Goal: Transaction & Acquisition: Purchase product/service

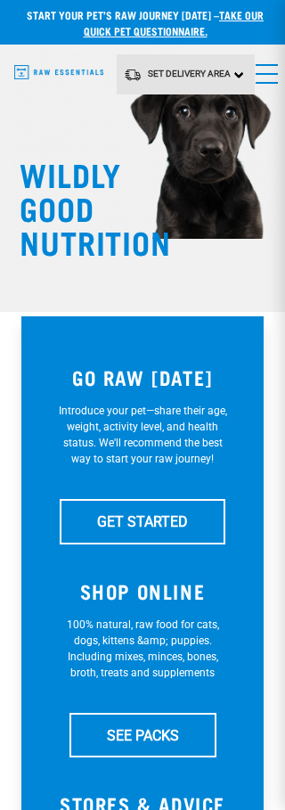
scroll to position [4, 0]
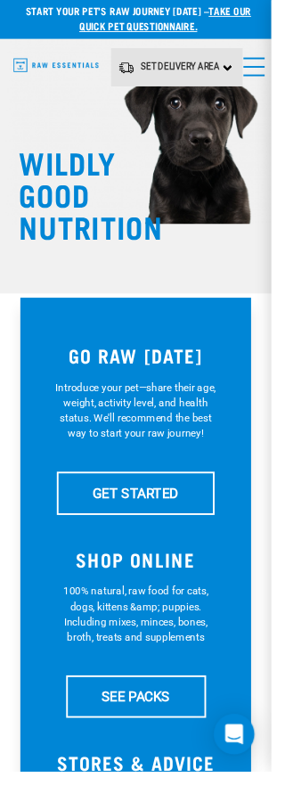
click at [175, 525] on link "GET STARTED" at bounding box center [143, 517] width 166 height 45
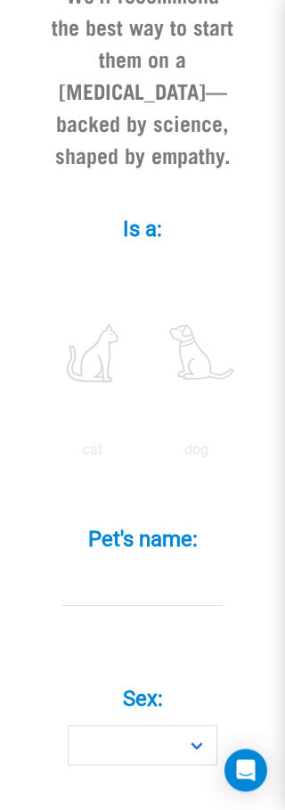
scroll to position [609, 0]
click at [158, 429] on label at bounding box center [196, 352] width 96 height 151
click at [144, 454] on input "radio" at bounding box center [144, 454] width 0 height 0
radio input "true"
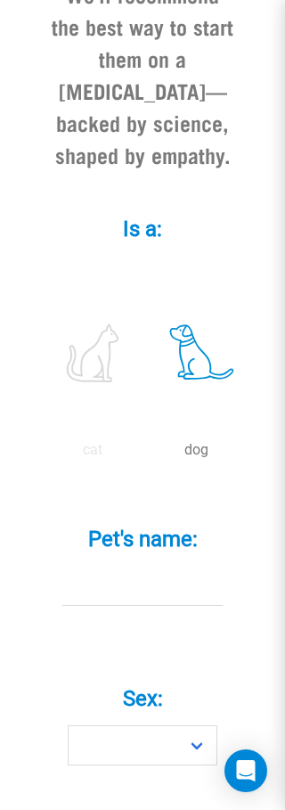
click at [139, 606] on input "Pet's name: *" at bounding box center [142, 586] width 160 height 40
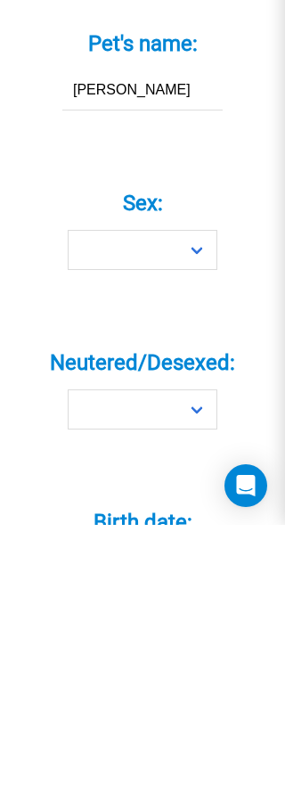
type input "Otto"
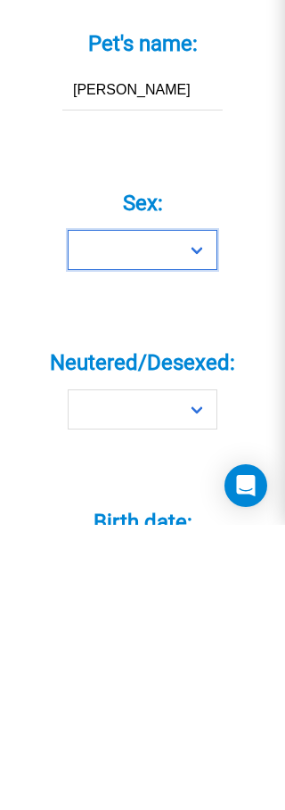
click at [194, 515] on select "Boy Girl" at bounding box center [143, 535] width 150 height 40
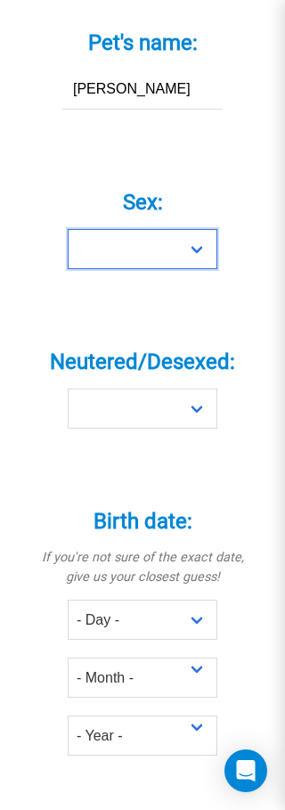
select select "boy"
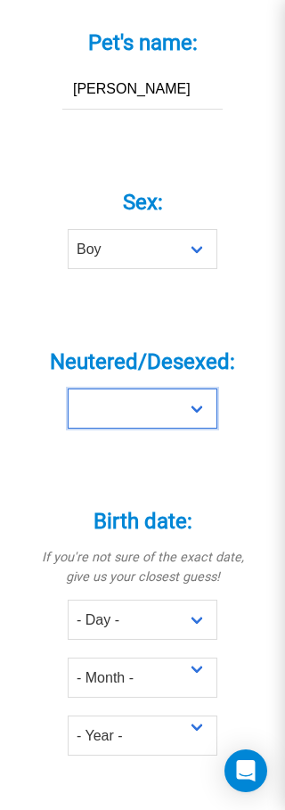
click at [204, 429] on select "Yes No" at bounding box center [143, 408] width 150 height 40
select select "yes"
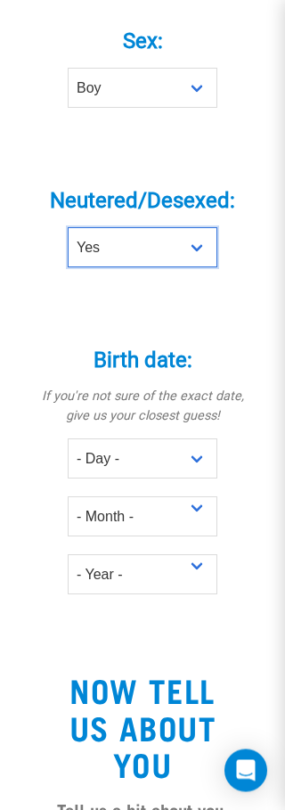
scroll to position [1270, 0]
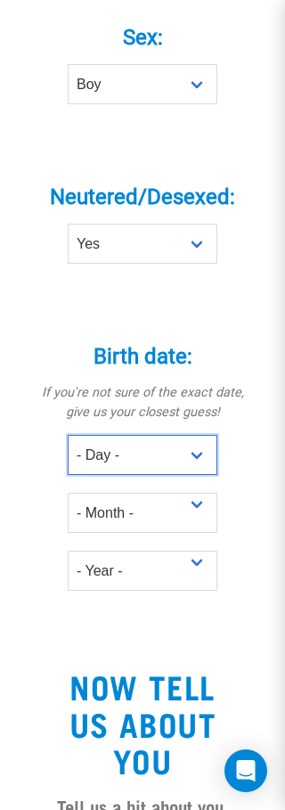
click at [185, 475] on select "- Day - 1 2 3 4 5 6 7 8 9 10 11 12 13 14 15 16 17 18 19 20 21 22 23 24 25 26 27" at bounding box center [143, 455] width 150 height 40
select select "4"
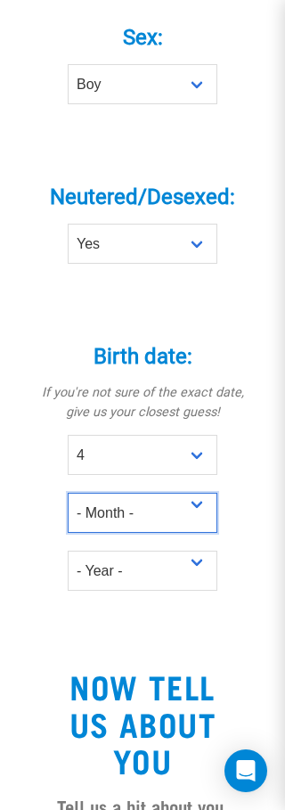
click at [196, 533] on select "- Month - January February March April May June July August September October N…" at bounding box center [143, 513] width 150 height 40
select select "January"
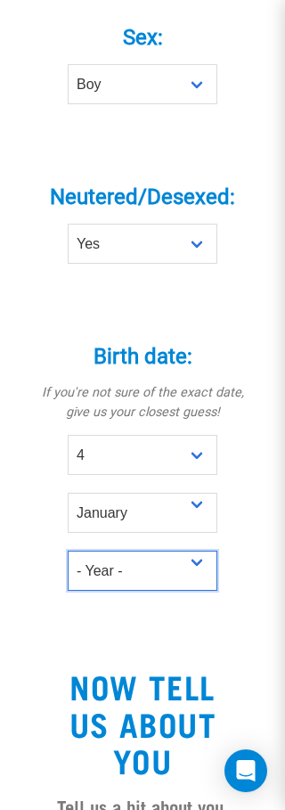
click at [176, 591] on select "- Year - 2025 2024 2023 2022 2021 2020 2019 2018 2017 2016 2015 2014 2013 2012" at bounding box center [143, 571] width 150 height 40
select select "2022"
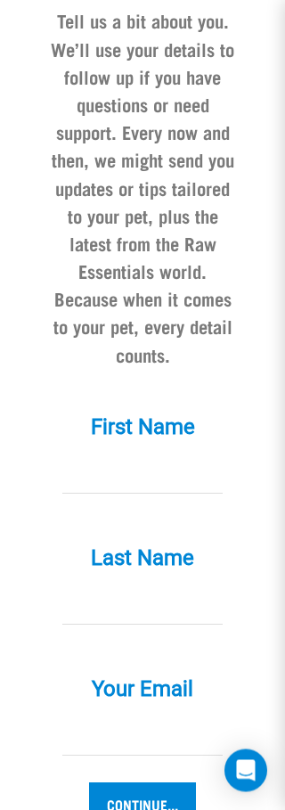
click at [195, 495] on input "First Name *" at bounding box center [142, 474] width 160 height 40
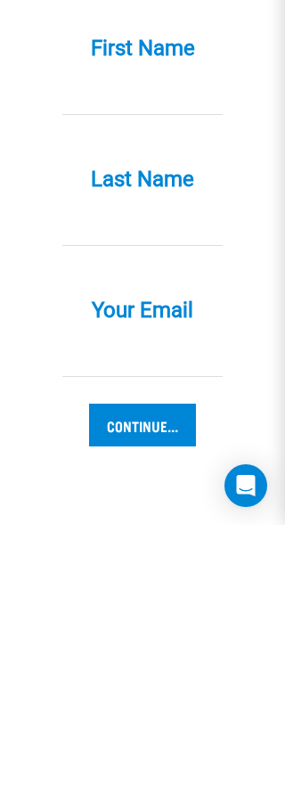
type input "Janice"
type input "Coyle"
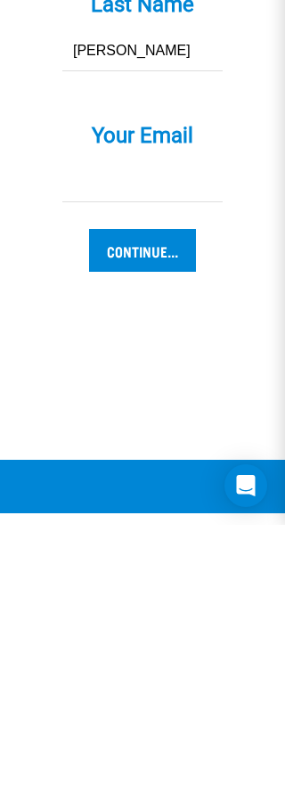
scroll to position [2329, 0]
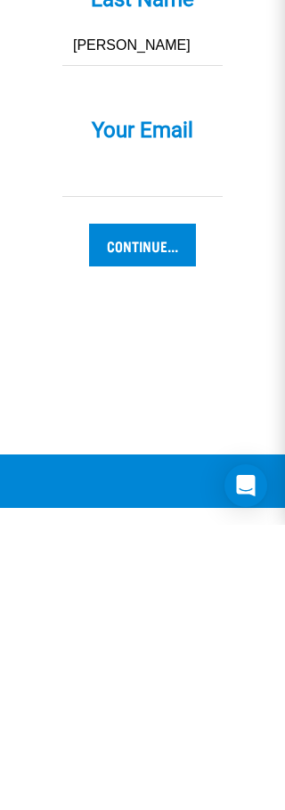
type input "coyle-j@outlook.com"
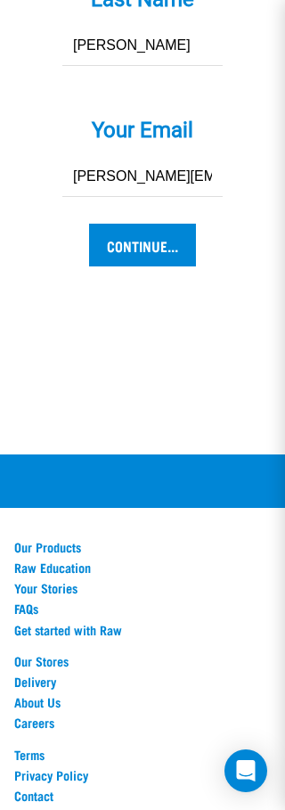
click at [168, 266] on input "Continue..." at bounding box center [142, 245] width 107 height 43
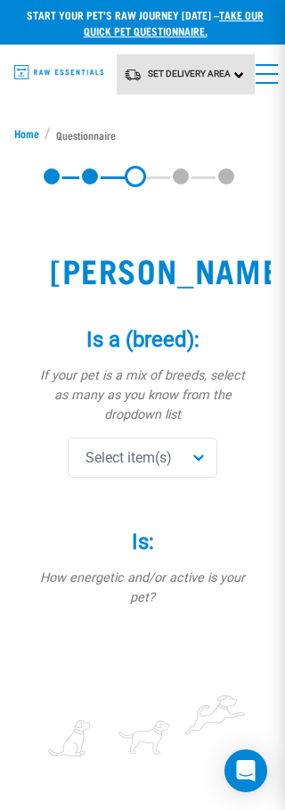
click at [183, 462] on div "Select item(s)" at bounding box center [143, 457] width 150 height 40
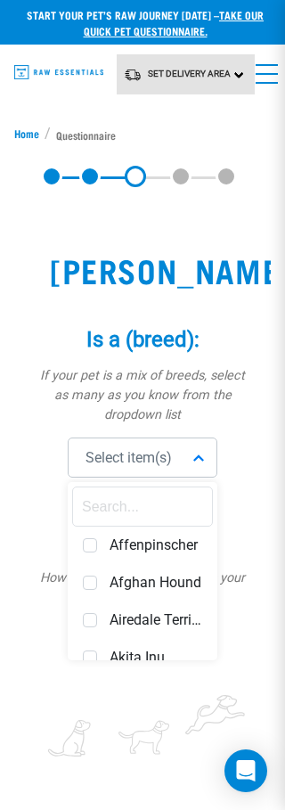
click at [160, 497] on input "text" at bounding box center [142, 506] width 141 height 40
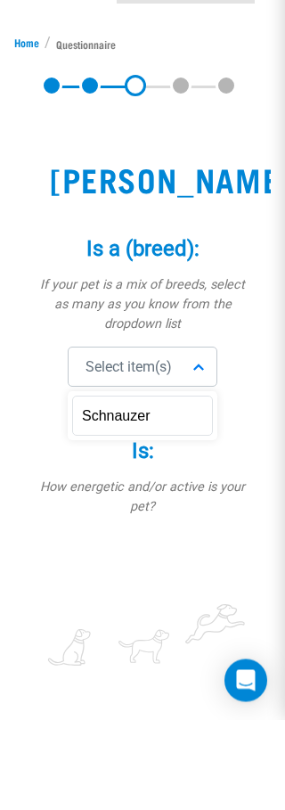
click at [193, 486] on input "Schnauzer" at bounding box center [142, 506] width 141 height 40
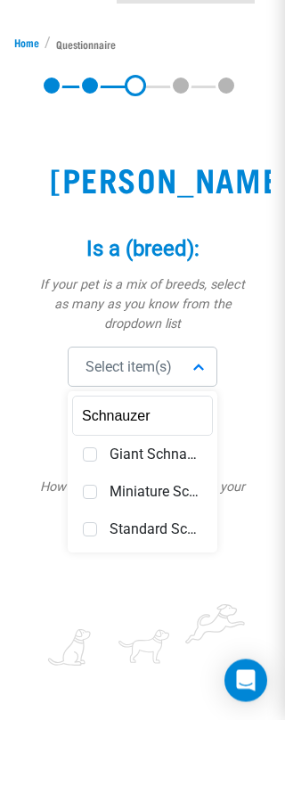
type input "Schnauzer"
click at [99, 564] on div "Miniature Schnauzer" at bounding box center [142, 582] width 141 height 37
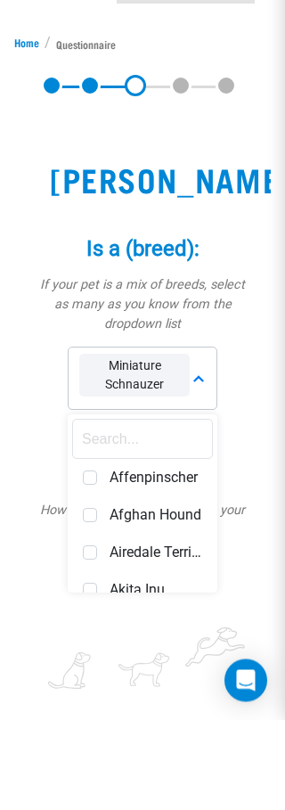
scroll to position [91, 0]
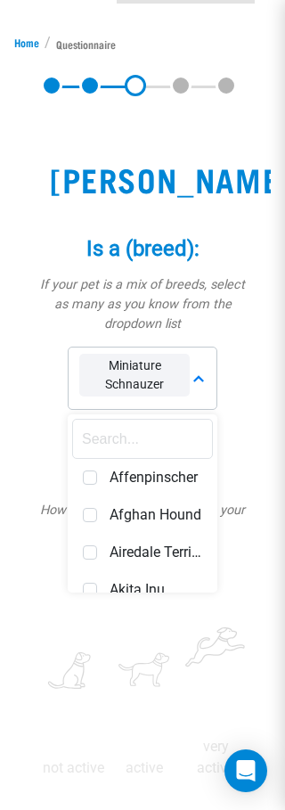
click at [173, 436] on input "text" at bounding box center [142, 439] width 141 height 40
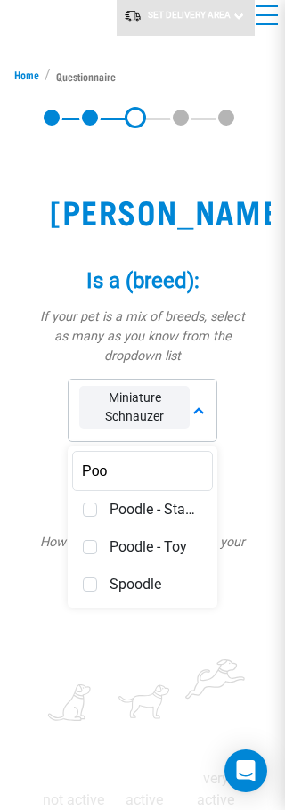
scroll to position [57, 0]
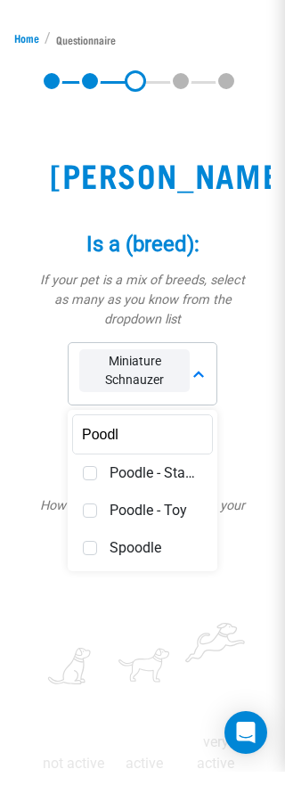
type input "Poodle"
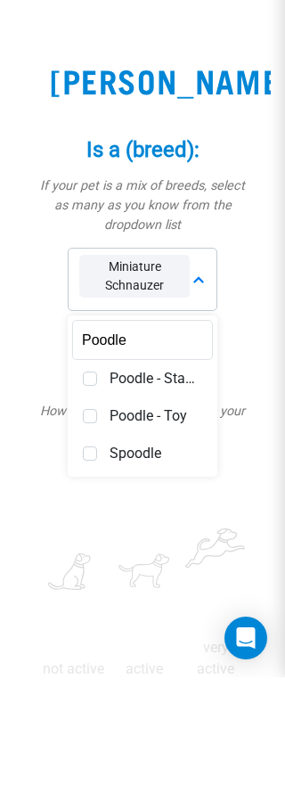
click at [244, 586] on div "not active active very active" at bounding box center [143, 699] width 214 height 226
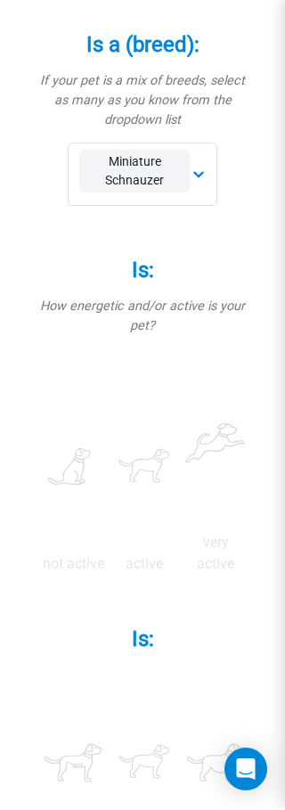
scroll to position [295, 0]
click at [176, 438] on label at bounding box center [144, 466] width 64 height 151
click at [109, 568] on input "radio" at bounding box center [109, 568] width 0 height 0
radio input "true"
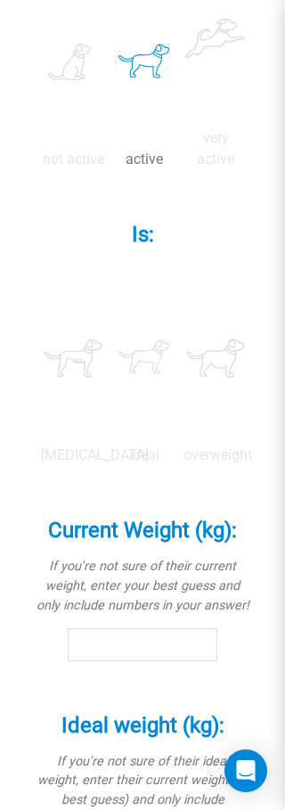
scroll to position [701, 0]
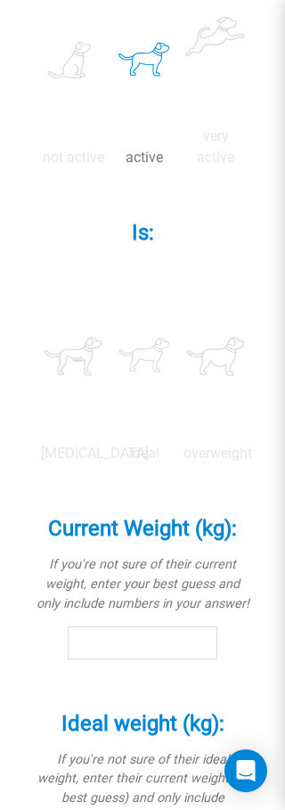
click at [176, 432] on label at bounding box center [144, 356] width 64 height 151
click at [109, 458] on input "radio" at bounding box center [109, 458] width 0 height 0
radio input "true"
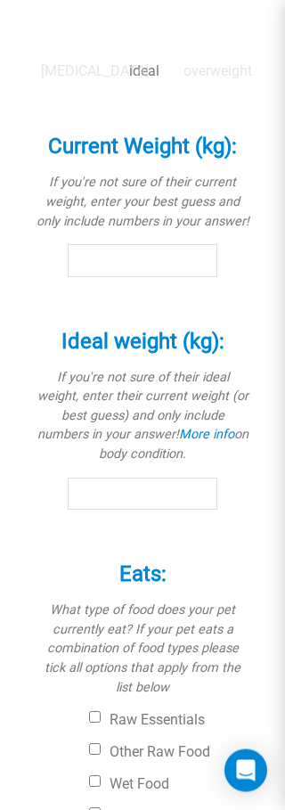
scroll to position [1085, 0]
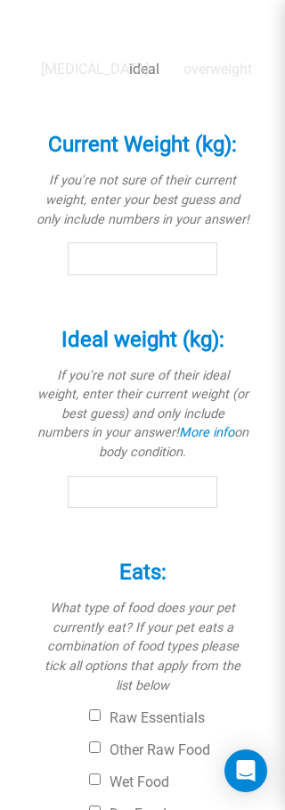
click at [181, 274] on input "Current Weight (kg): *" at bounding box center [143, 258] width 150 height 32
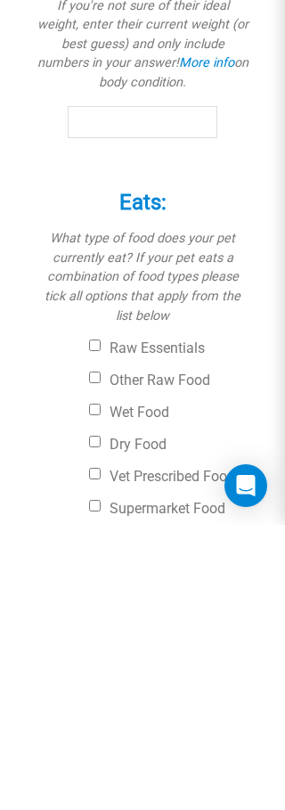
type input "9"
click at [187, 423] on input "Ideal weight (kg): *" at bounding box center [143, 407] width 150 height 32
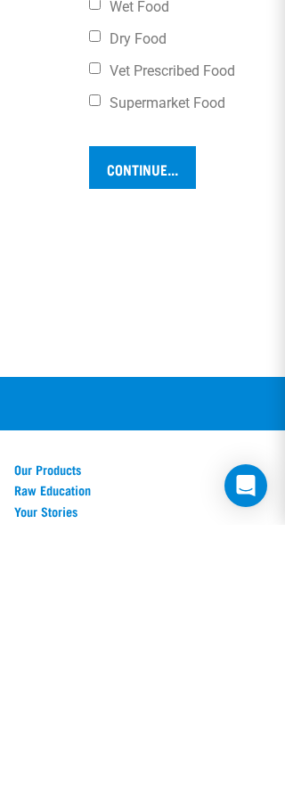
scroll to position [1575, 0]
type input "9"
click at [204, 269] on label "Other Raw Food" at bounding box center [169, 260] width 160 height 18
click at [101, 263] on input "Other Raw Food" at bounding box center [95, 257] width 12 height 12
checkbox input "true"
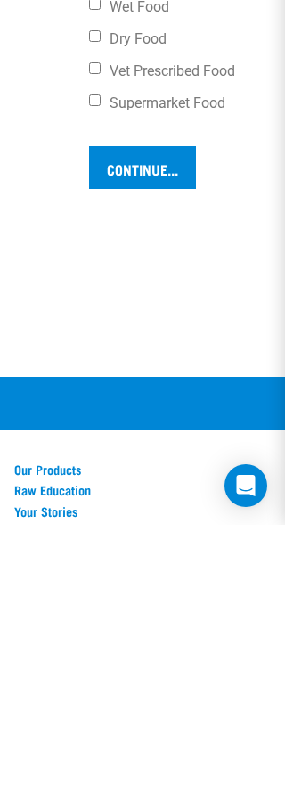
scroll to position [1861, 0]
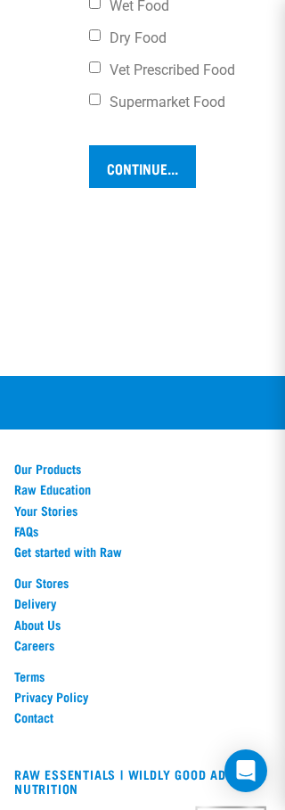
click at [171, 188] on input "Continue..." at bounding box center [142, 166] width 107 height 43
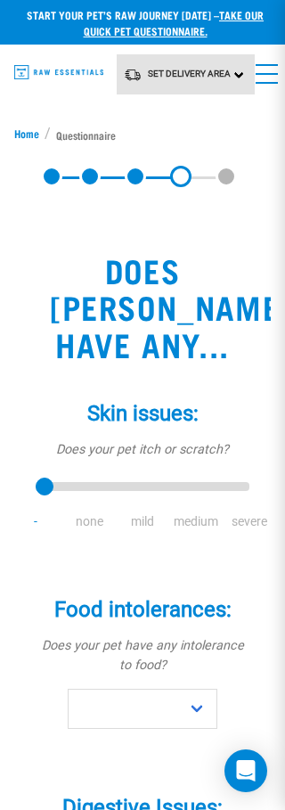
click at [88, 523] on li "none" at bounding box center [88, 521] width 53 height 19
type input "0"
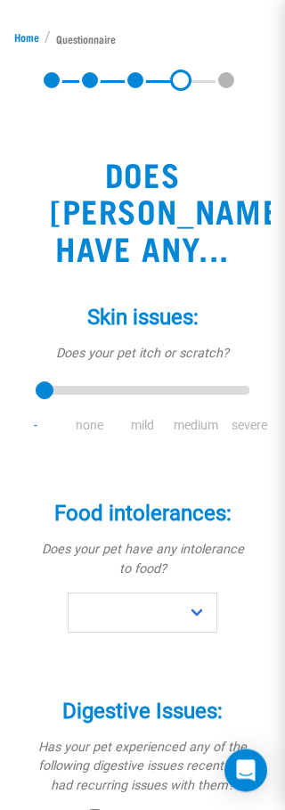
scroll to position [96, 0]
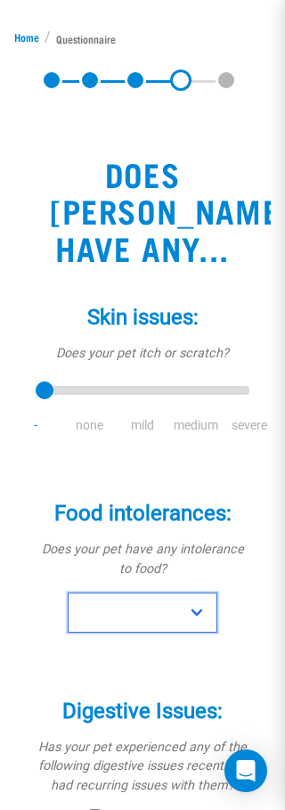
click at [205, 617] on select "No Yes" at bounding box center [143, 613] width 150 height 40
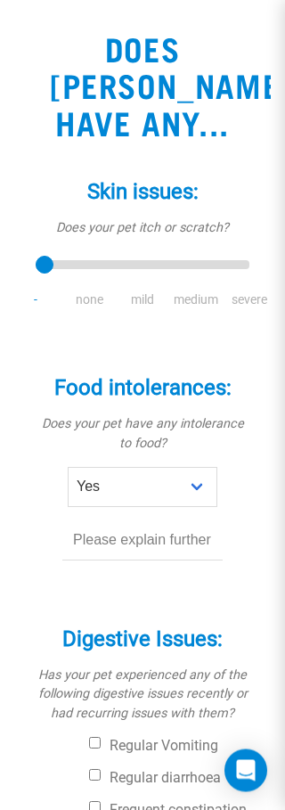
click at [182, 584] on div "Food intolerances: * Does your pet have any intolerance to food? No Yes" at bounding box center [143, 469] width 214 height 236
click at [197, 538] on input "text" at bounding box center [142, 540] width 160 height 40
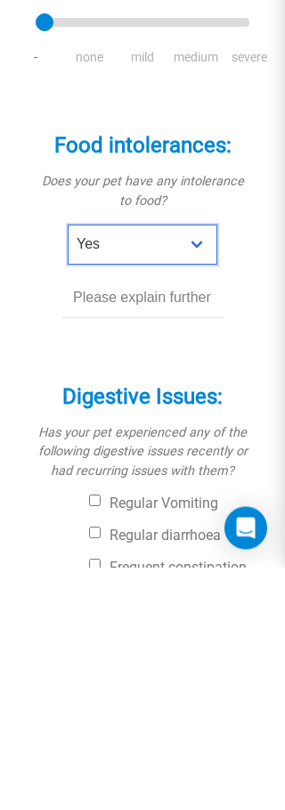
click at [188, 468] on select "No Yes" at bounding box center [143, 488] width 150 height 40
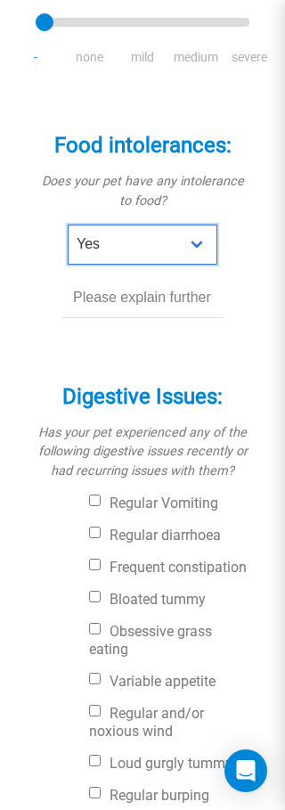
select select "no"
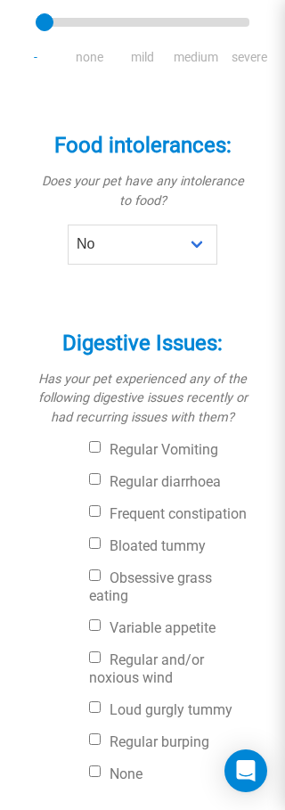
click at [94, 581] on input "Obsessive grass eating" at bounding box center [95, 575] width 12 height 12
checkbox input "true"
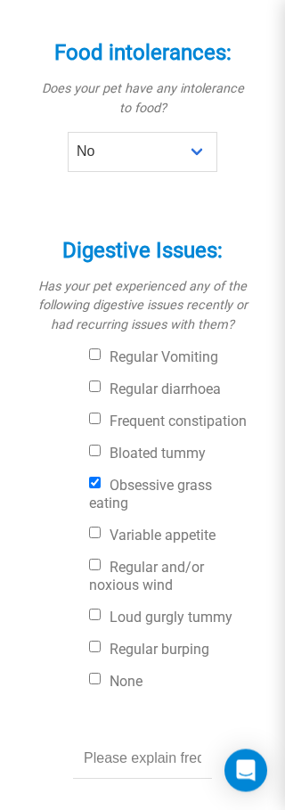
scroll to position [557, 0]
click at [92, 620] on input "Loud gurgly tummy" at bounding box center [95, 615] width 12 height 12
checkbox input "true"
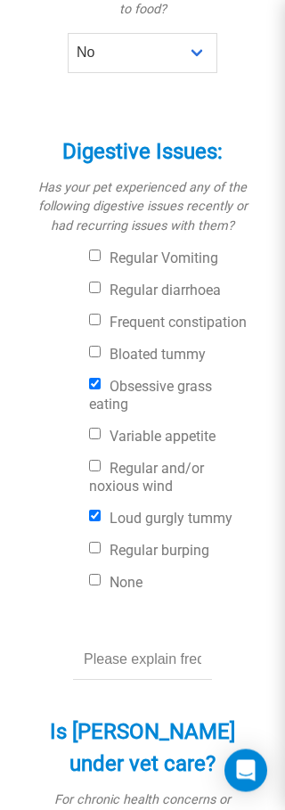
scroll to position [655, 0]
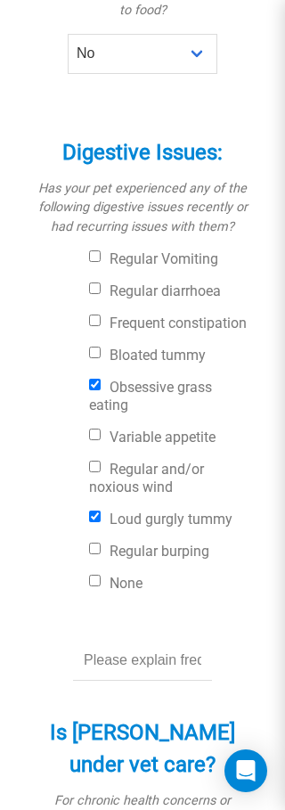
click at [198, 679] on input "text" at bounding box center [142, 661] width 139 height 40
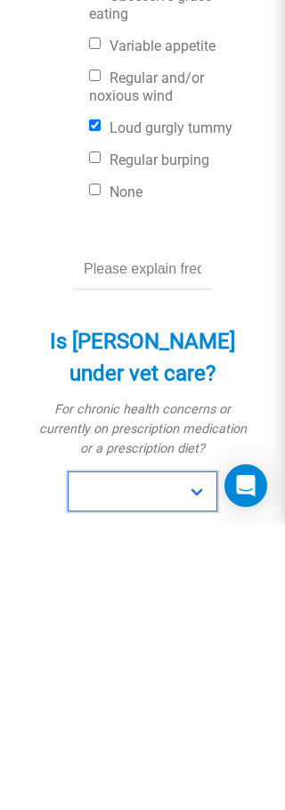
click at [174, 756] on select "No Yes" at bounding box center [143, 776] width 150 height 40
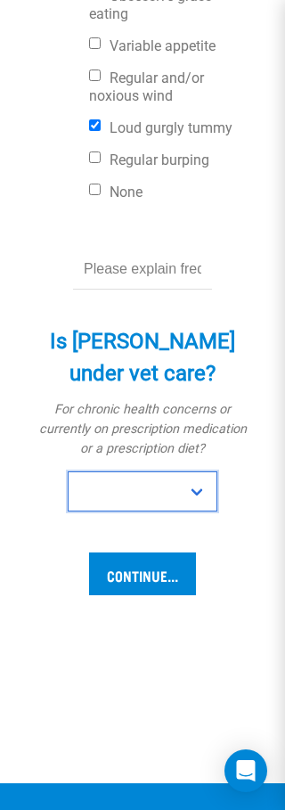
select select "no"
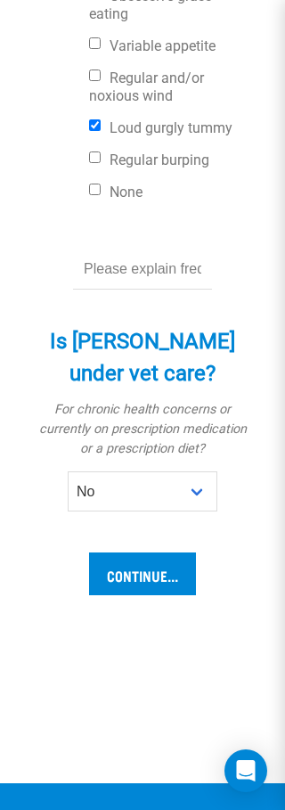
click at [148, 588] on input "Continue..." at bounding box center [142, 573] width 107 height 43
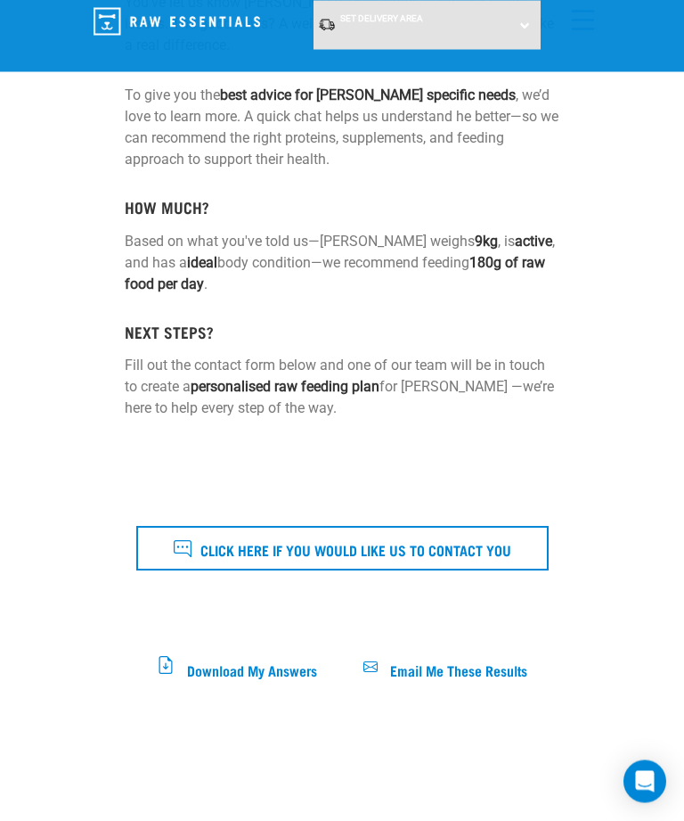
scroll to position [519, 0]
click at [284, 664] on span "Email Me These Results" at bounding box center [458, 669] width 137 height 10
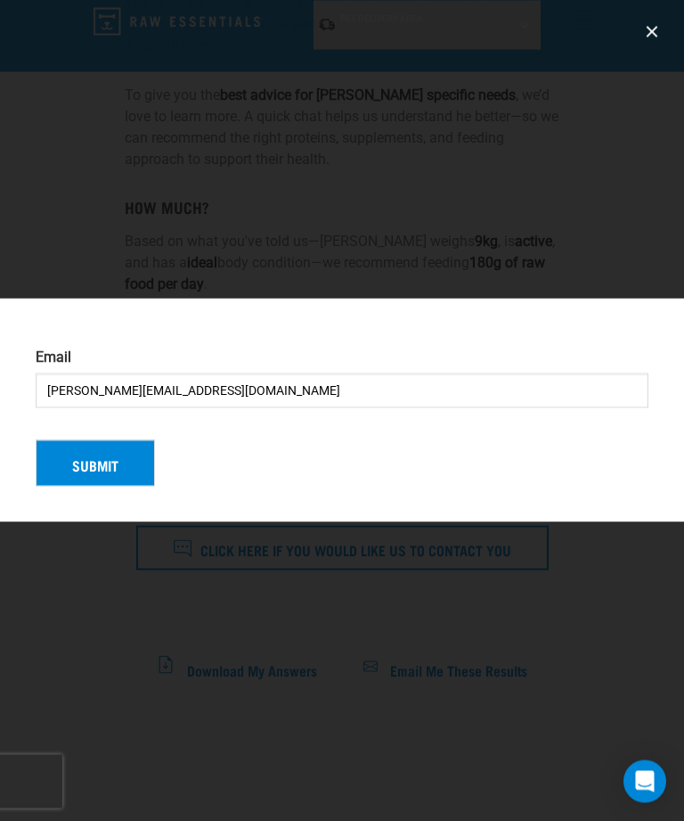
scroll to position [519, 0]
click at [110, 486] on button "Submit" at bounding box center [95, 463] width 119 height 46
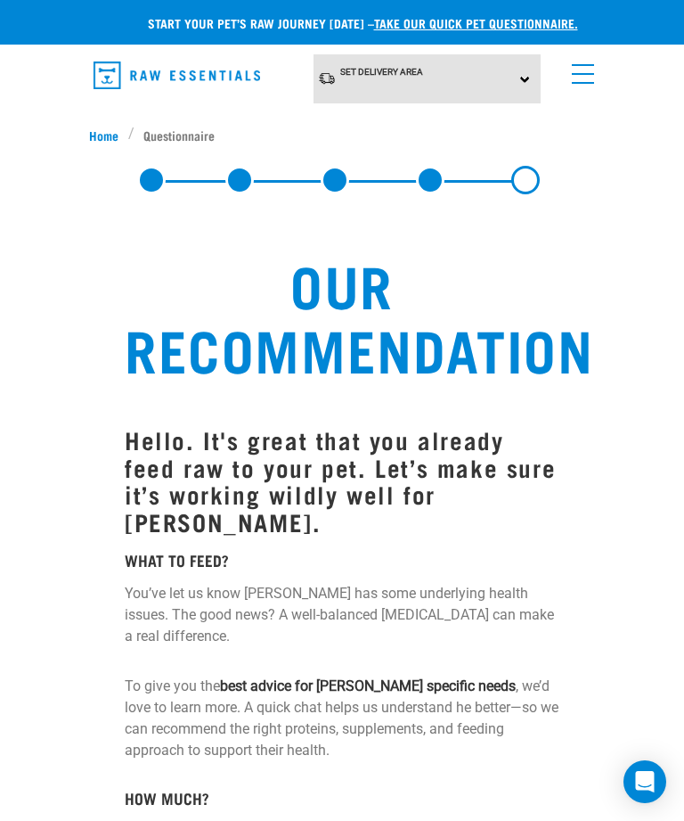
click at [497, 91] on div "Set Delivery Area [GEOGRAPHIC_DATA] [GEOGRAPHIC_DATA]" at bounding box center [428, 78] width 228 height 49
click at [425, 153] on link "[GEOGRAPHIC_DATA]" at bounding box center [402, 157] width 177 height 29
click at [515, 174] on link at bounding box center [525, 180] width 29 height 29
click at [98, 128] on span "Home" at bounding box center [103, 135] width 29 height 19
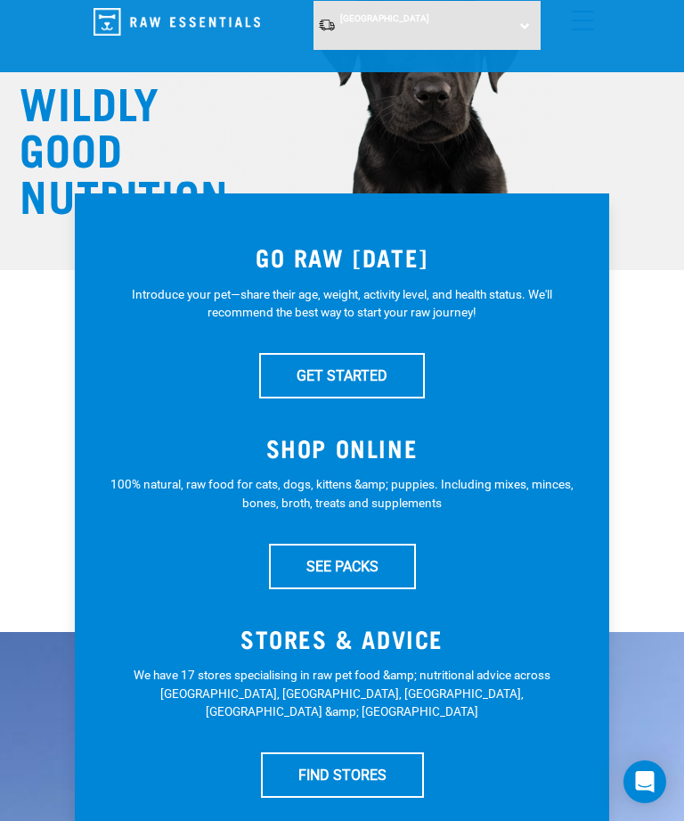
scroll to position [89, 0]
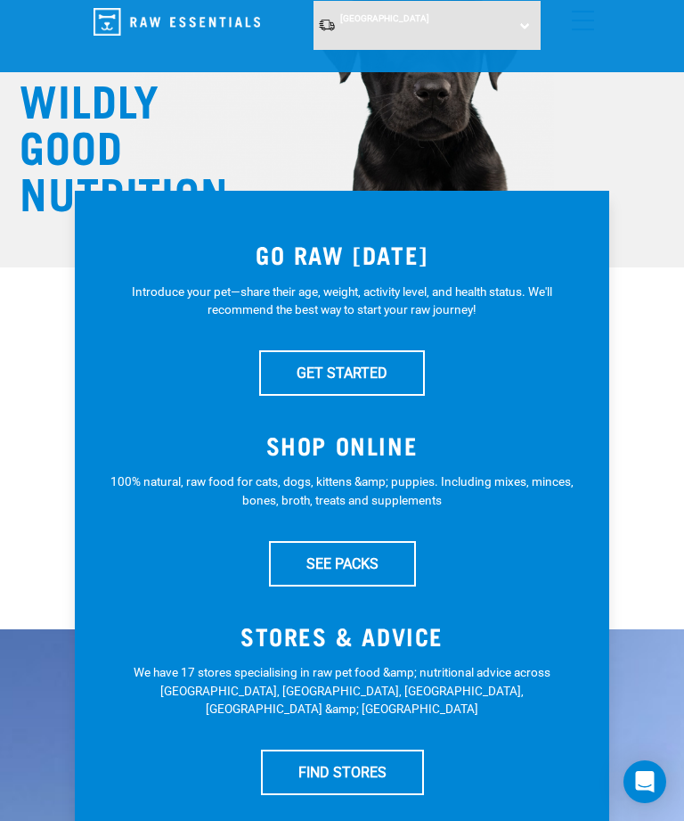
click at [371, 376] on link "GET STARTED" at bounding box center [342, 372] width 166 height 45
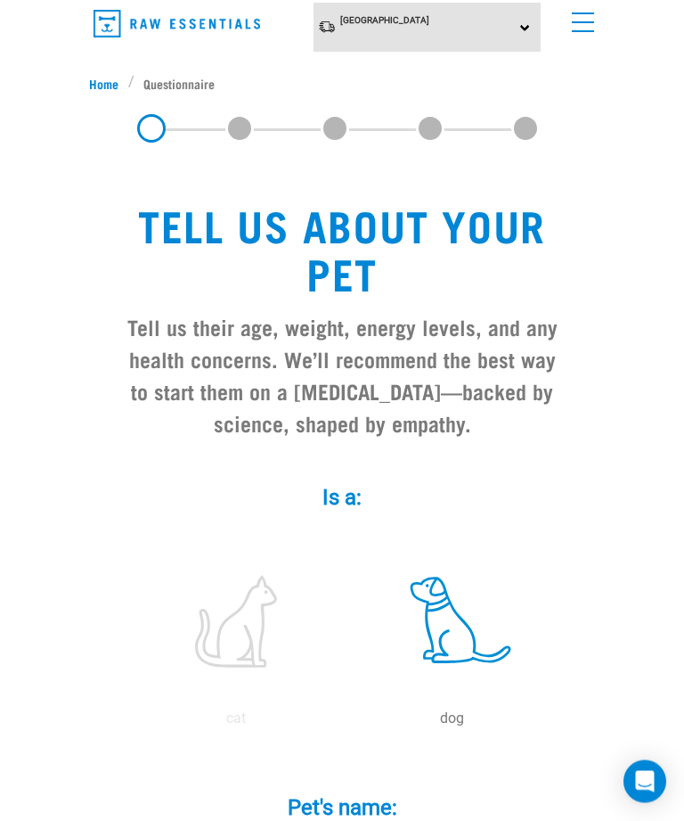
scroll to position [55, 0]
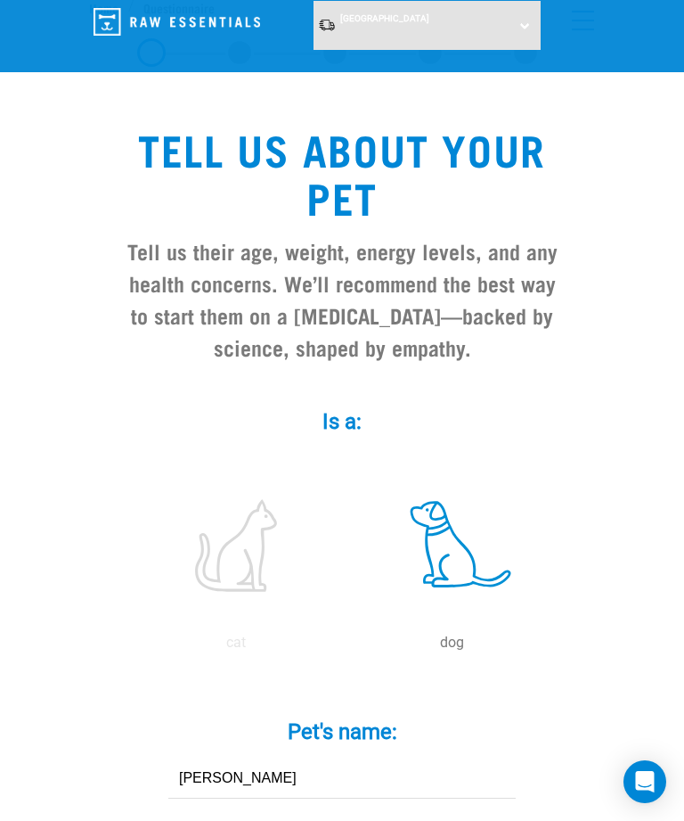
click at [483, 540] on label at bounding box center [451, 545] width 208 height 151
click at [344, 647] on input "radio" at bounding box center [344, 647] width 0 height 0
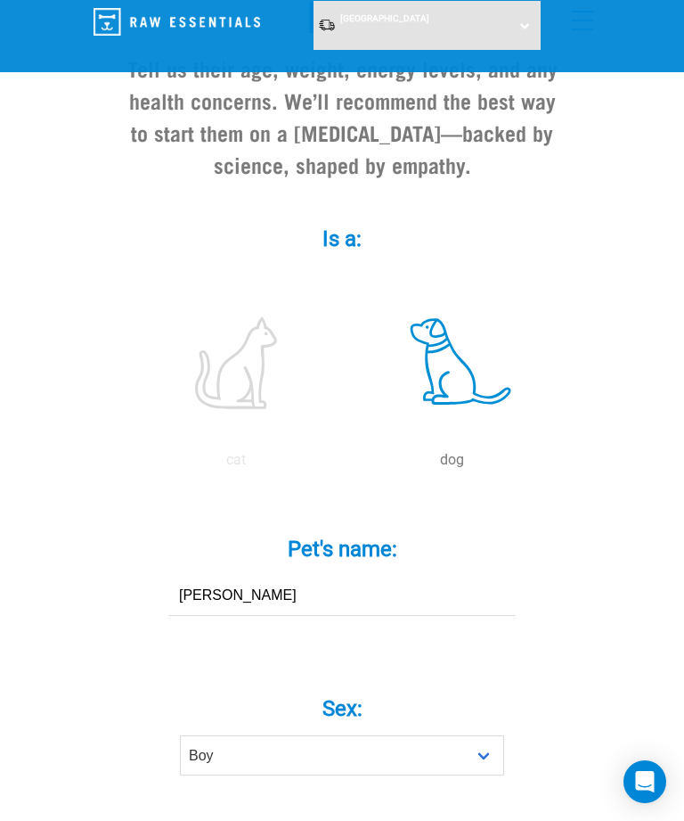
click at [347, 598] on input "[PERSON_NAME]" at bounding box center [341, 596] width 347 height 40
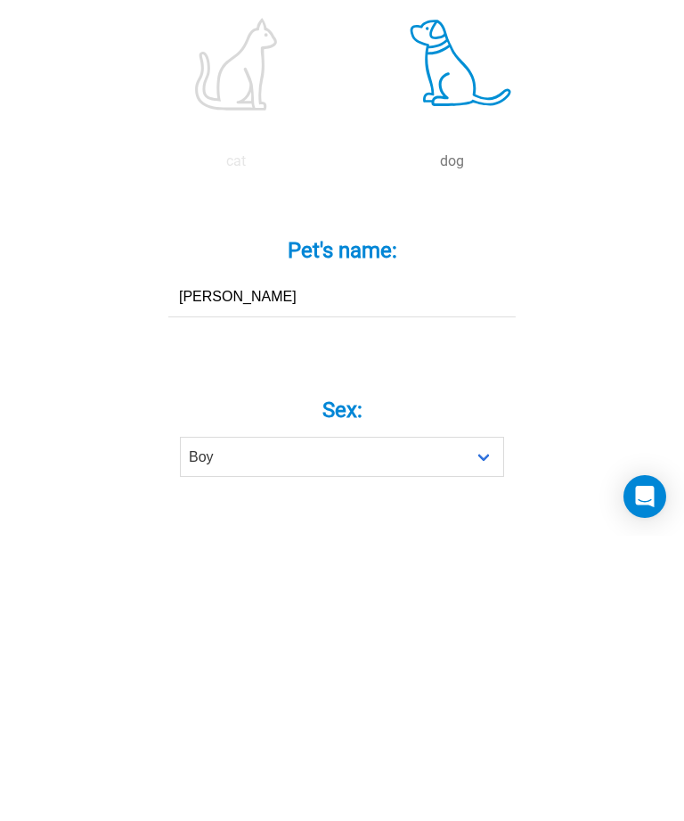
click at [216, 562] on input "[PERSON_NAME]" at bounding box center [341, 582] width 347 height 40
click at [203, 562] on input "[PERSON_NAME]" at bounding box center [341, 582] width 347 height 40
type input "Tilly"
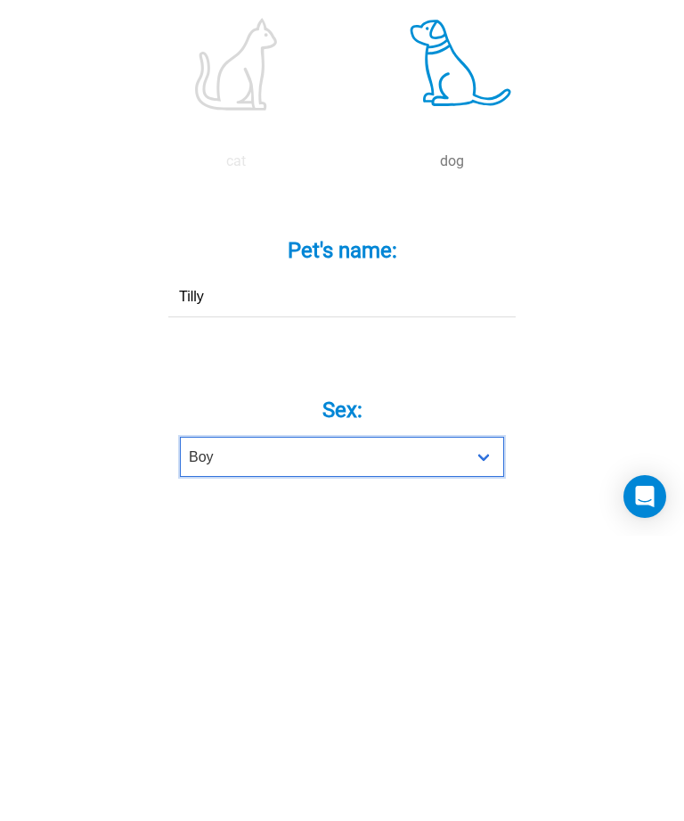
click at [473, 722] on select "Boy Girl" at bounding box center [342, 742] width 324 height 40
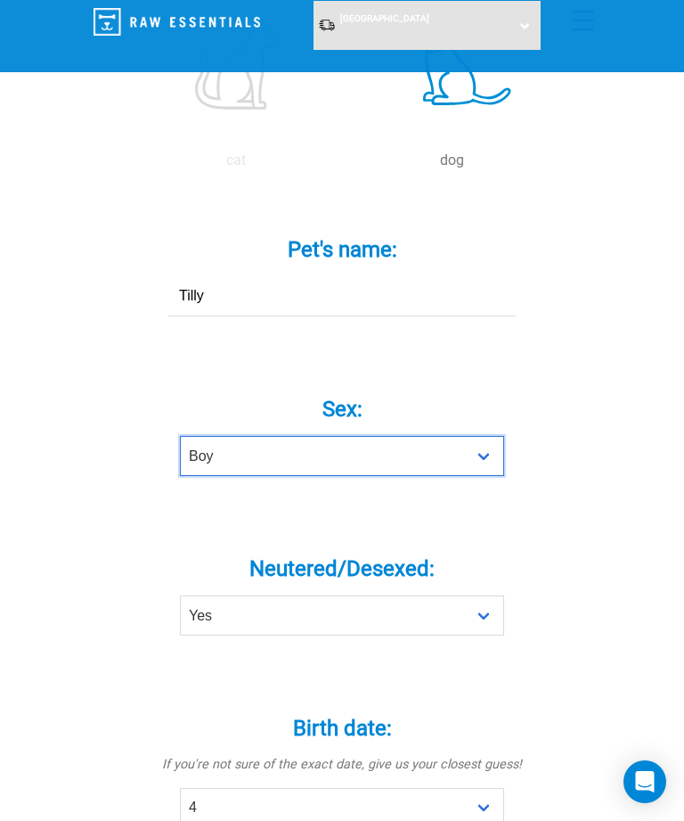
select select "girl"
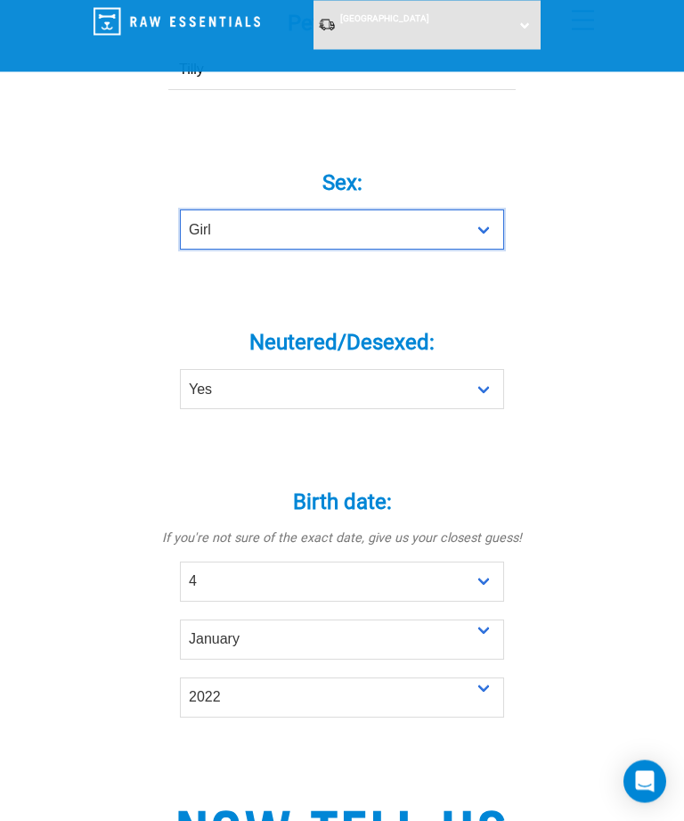
scroll to position [767, 0]
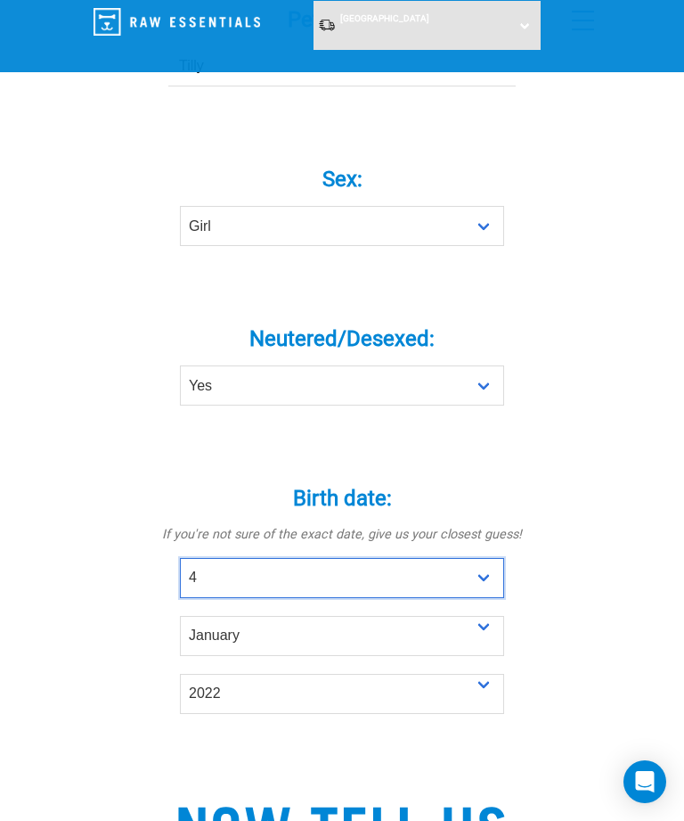
click at [478, 583] on select "- Day - 1 2 3 4 5 6 7 8 9 10 11 12 13 14 15 16 17 18 19 20 21 22 23 24 25 26 27" at bounding box center [342, 578] width 324 height 40
click at [483, 573] on select "- Day - 1 2 3 4 5 6 7 8 9 10 11 12 13 14 15 16 17 18 19 20 21 22 23 24 25 26 27" at bounding box center [342, 578] width 324 height 40
select select "4"
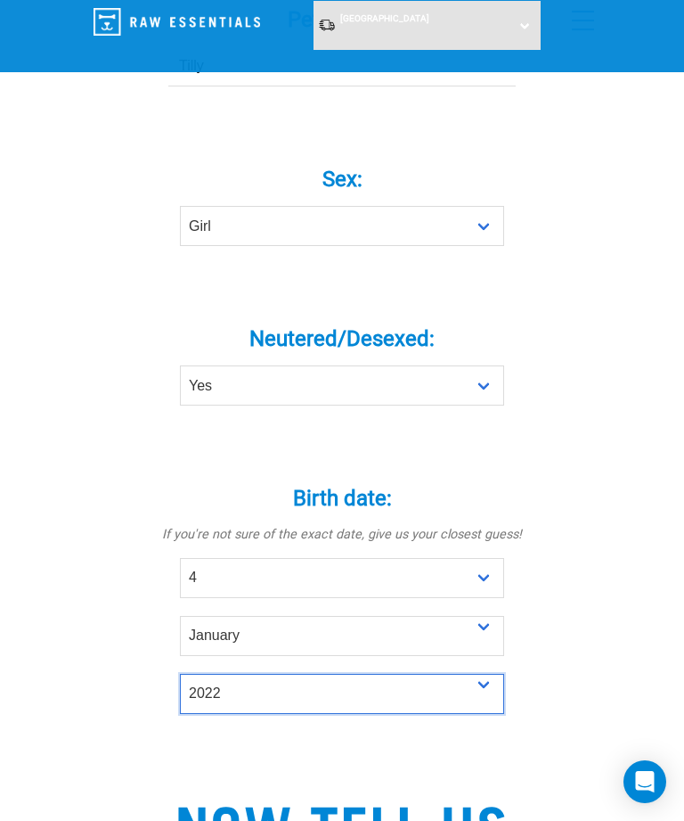
click at [483, 703] on select "- Year - 2025 2024 2023 2022 2021 2020 2019 2018 2017 2016 2015 2014 2013 2012" at bounding box center [342, 694] width 324 height 40
select select "2024"
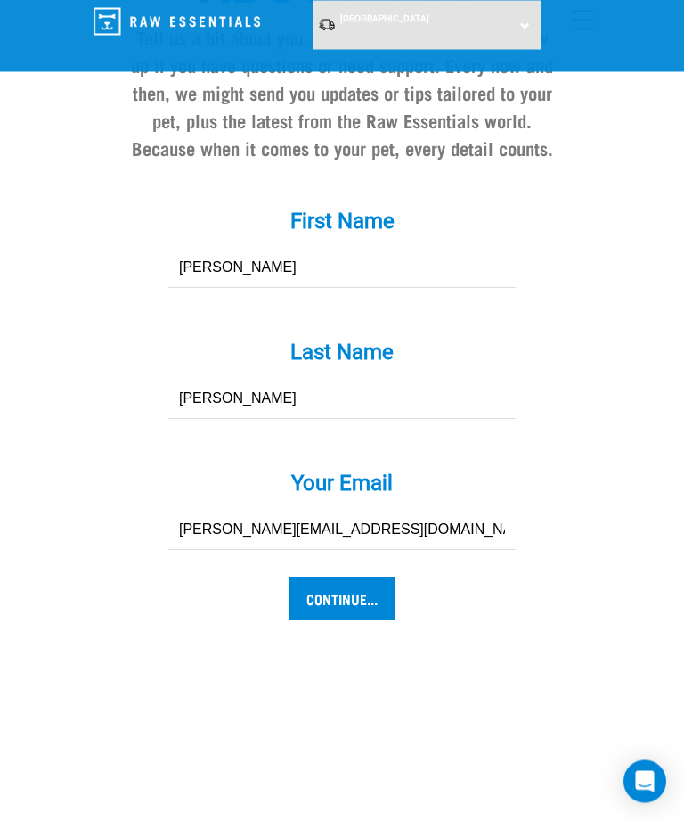
click at [366, 612] on input "Continue..." at bounding box center [342, 598] width 107 height 43
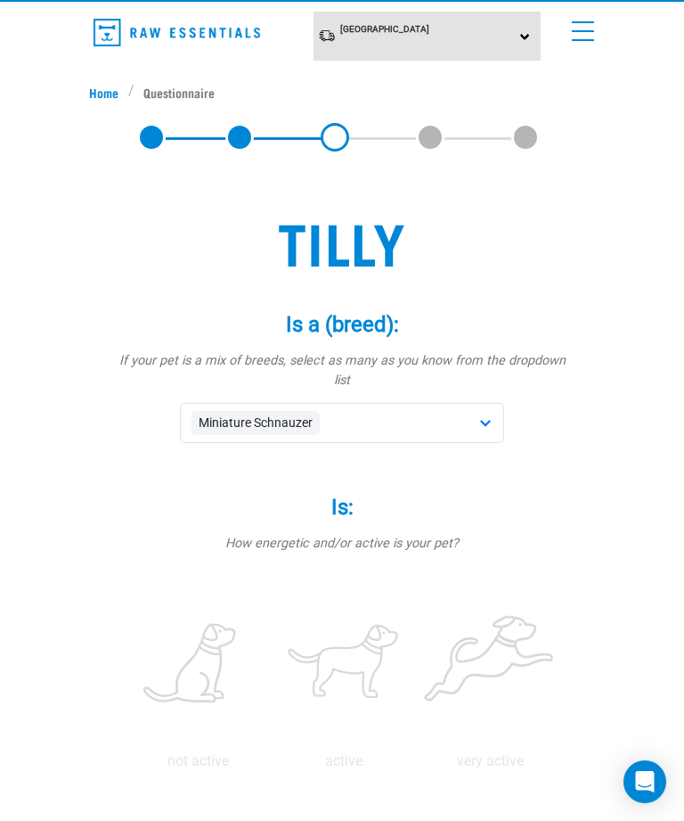
scroll to position [44, 0]
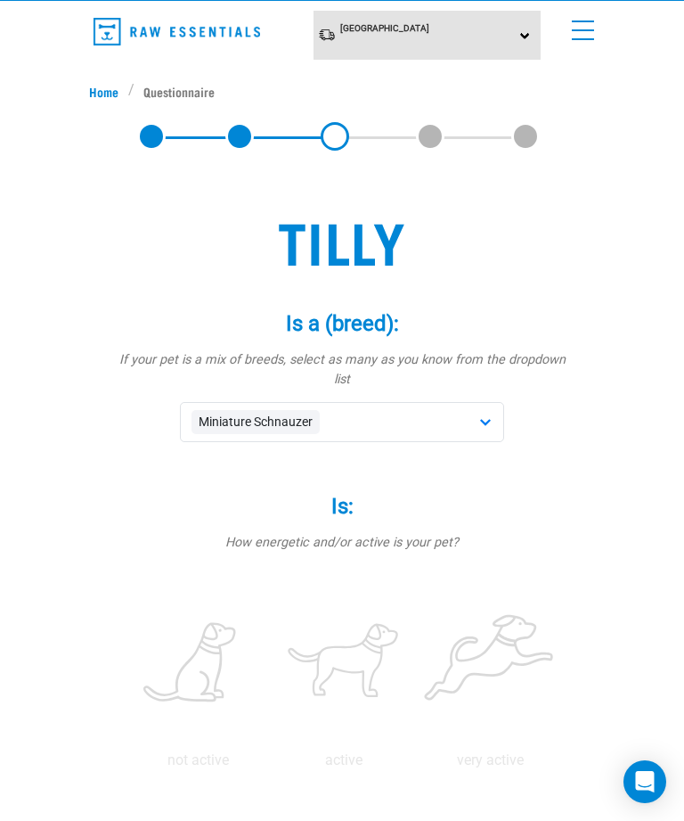
click at [495, 402] on div "Miniature Schnauzer" at bounding box center [342, 422] width 324 height 40
click at [374, 402] on div "Miniature Schnauzer" at bounding box center [342, 422] width 324 height 40
click at [371, 469] on div "Is: * How energetic and/or active is your pet? not active active very active" at bounding box center [341, 620] width 463 height 302
click at [332, 490] on label "Is: *" at bounding box center [341, 506] width 463 height 32
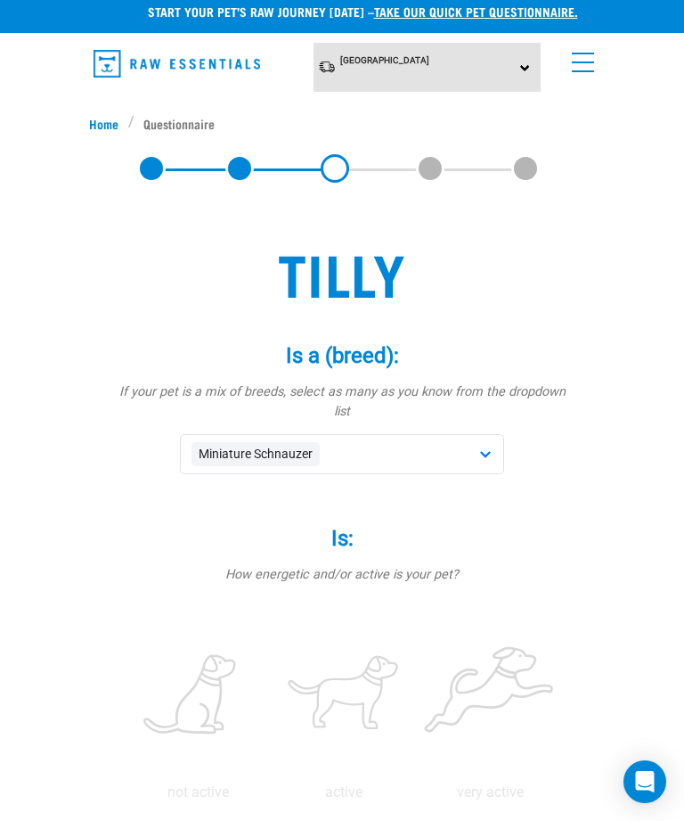
scroll to position [13, 0]
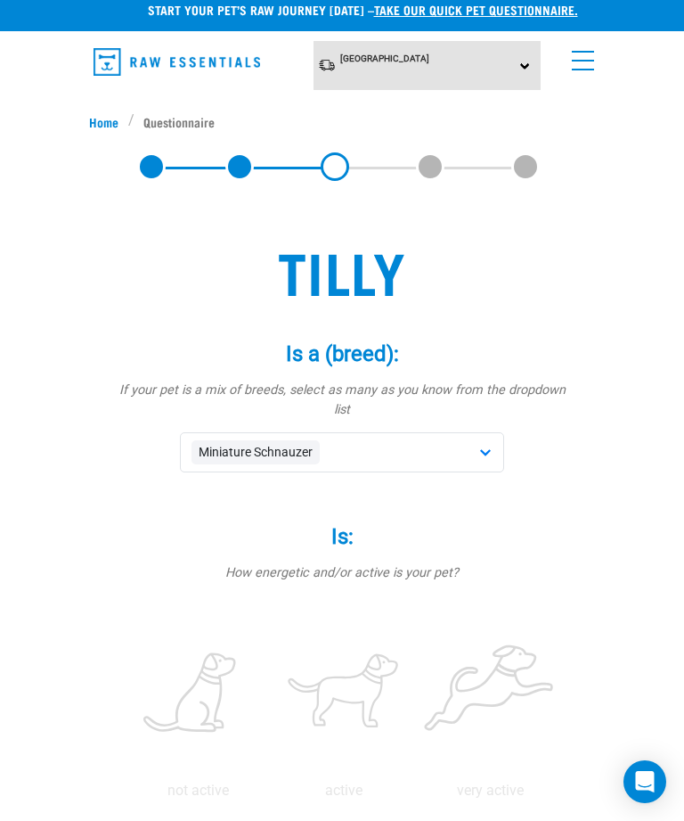
click at [257, 520] on label "Is: *" at bounding box center [341, 536] width 463 height 32
click at [489, 432] on div "Miniature Schnauzer" at bounding box center [342, 452] width 324 height 40
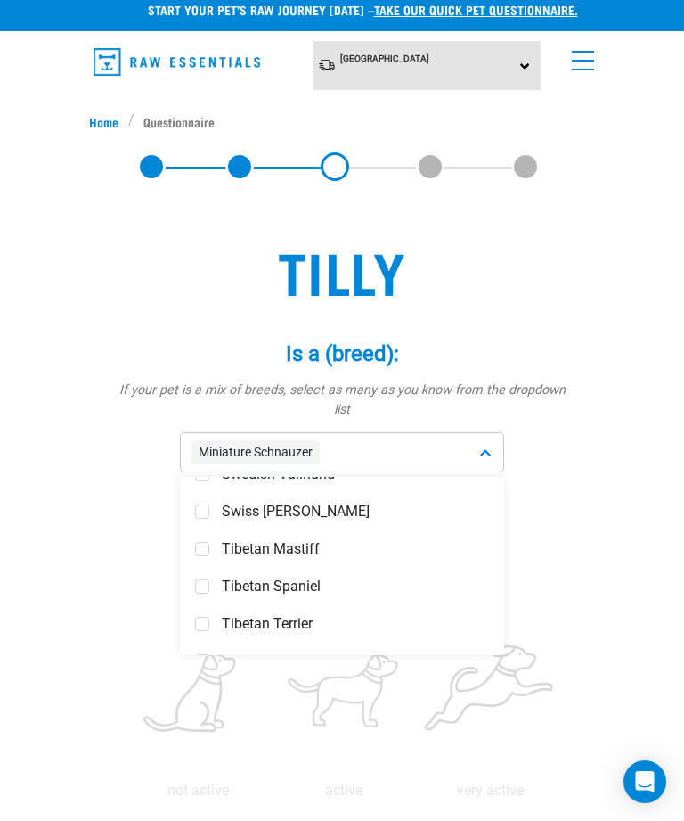
scroll to position [6953, 0]
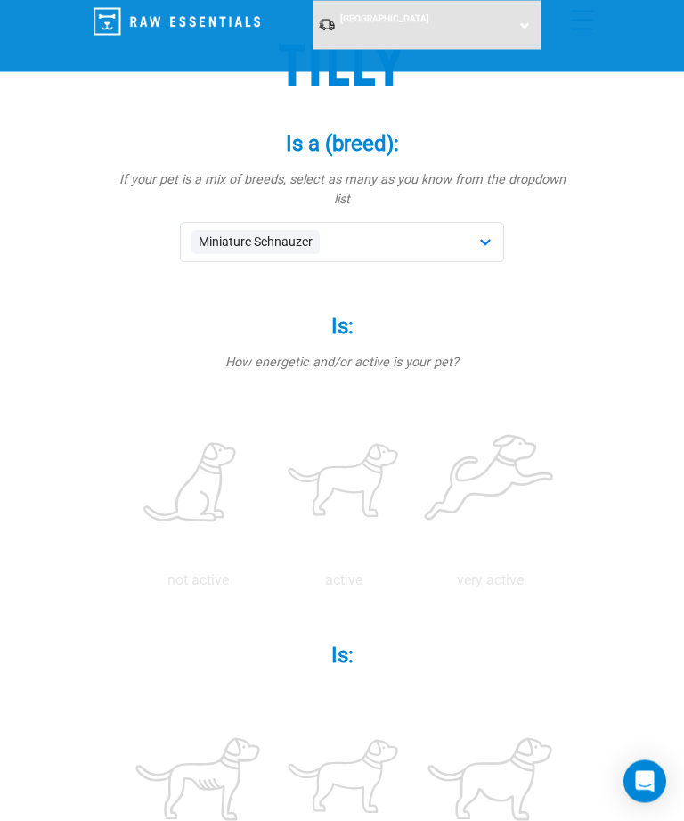
scroll to position [152, 0]
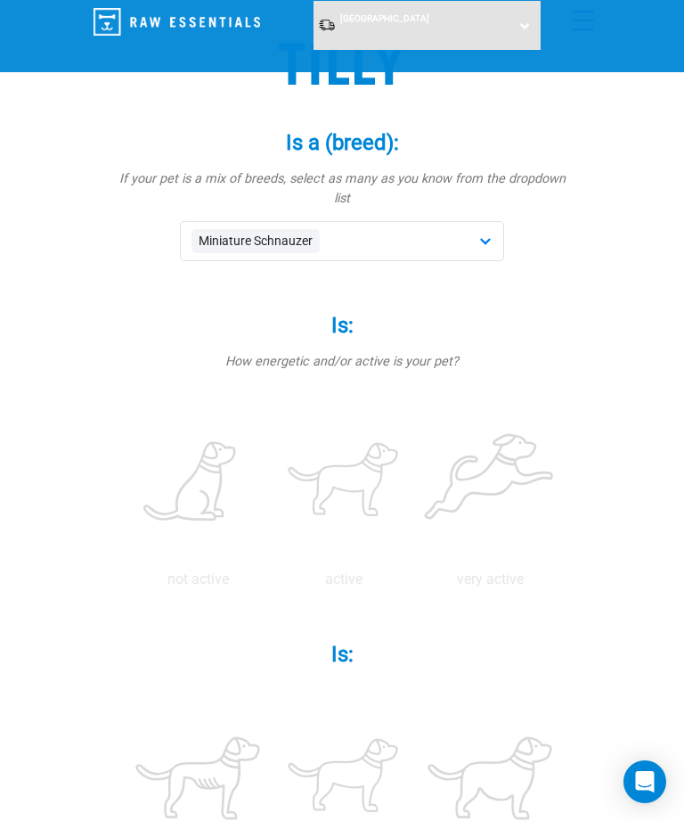
click at [421, 558] on label at bounding box center [490, 481] width 139 height 151
click at [417, 584] on input "radio" at bounding box center [417, 584] width 0 height 0
radio input "true"
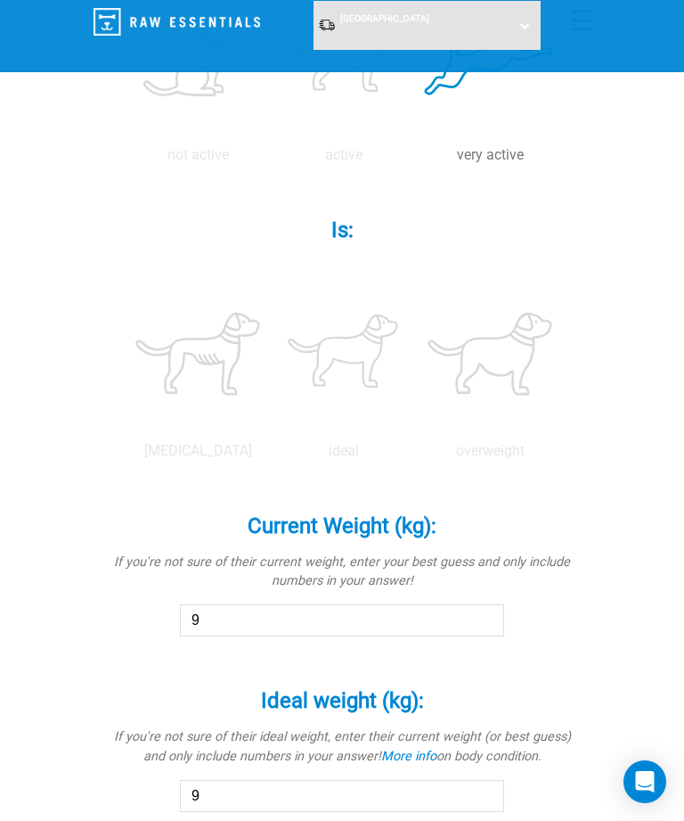
click at [267, 429] on label at bounding box center [197, 353] width 139 height 151
click at [125, 455] on input "radio" at bounding box center [125, 455] width 0 height 0
radio input "true"
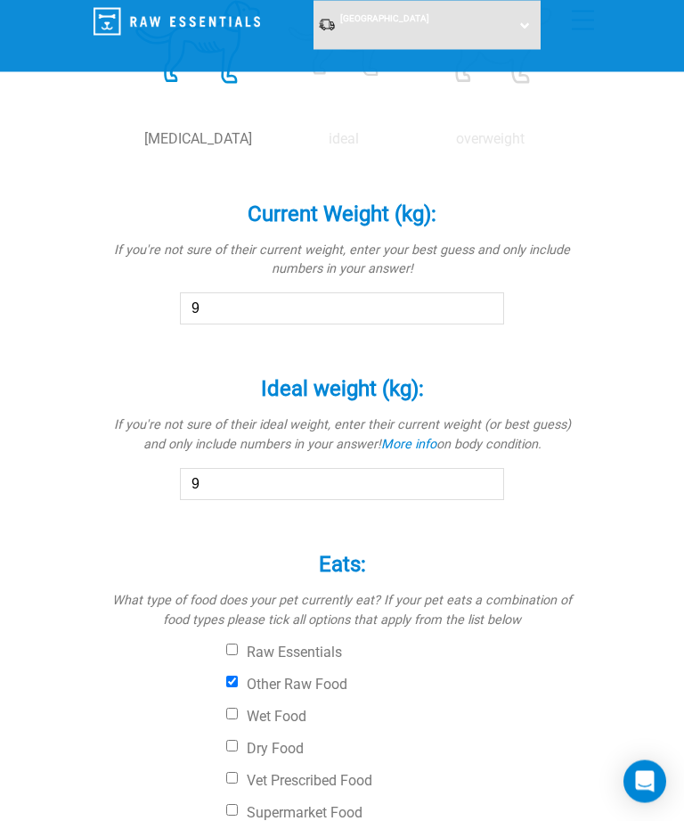
scroll to position [918, 0]
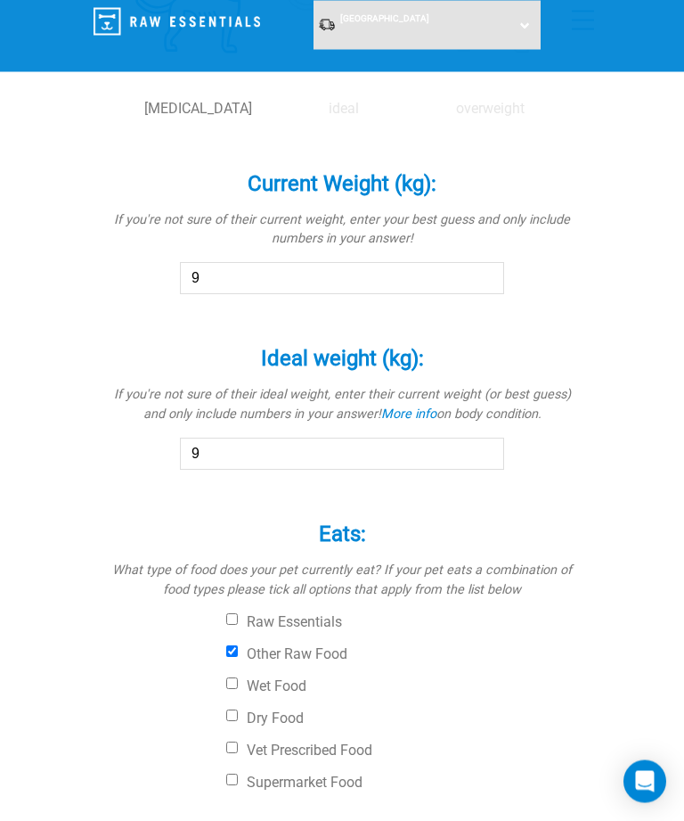
click at [246, 295] on input "9" at bounding box center [342, 279] width 324 height 32
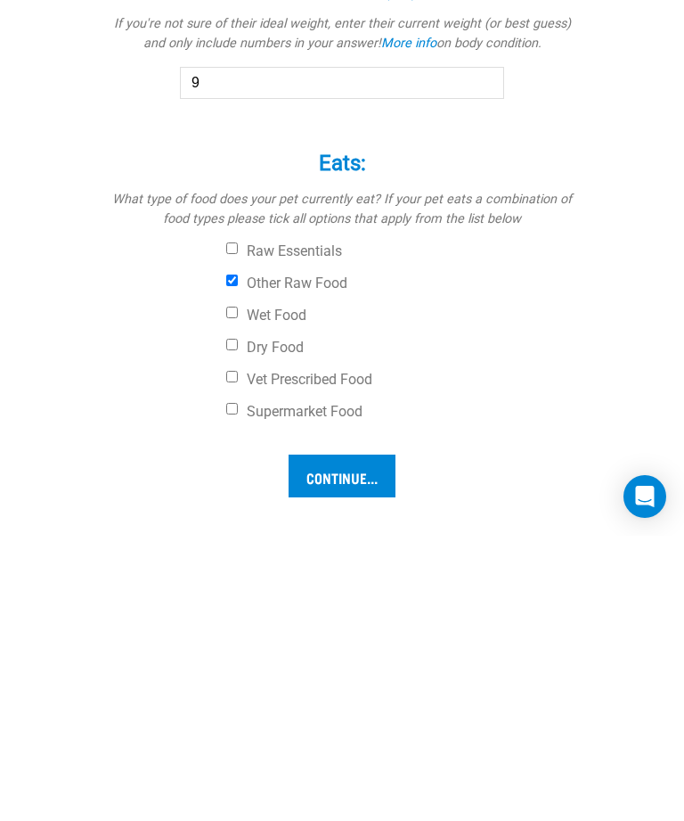
type input "7.5"
click at [261, 384] on input "9" at bounding box center [342, 368] width 324 height 32
click at [254, 384] on input "9" at bounding box center [342, 368] width 324 height 32
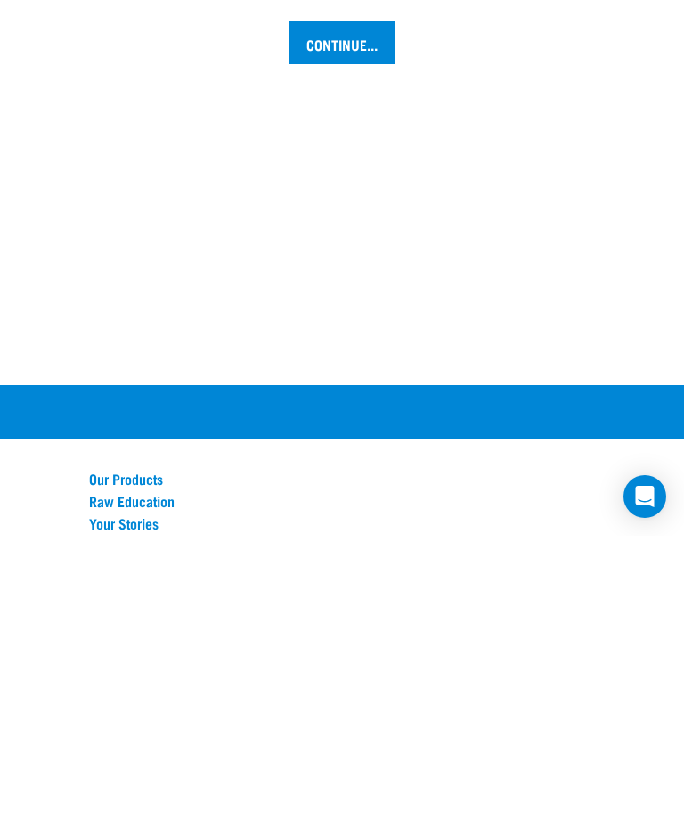
click at [375, 349] on input "Continue..." at bounding box center [342, 328] width 107 height 43
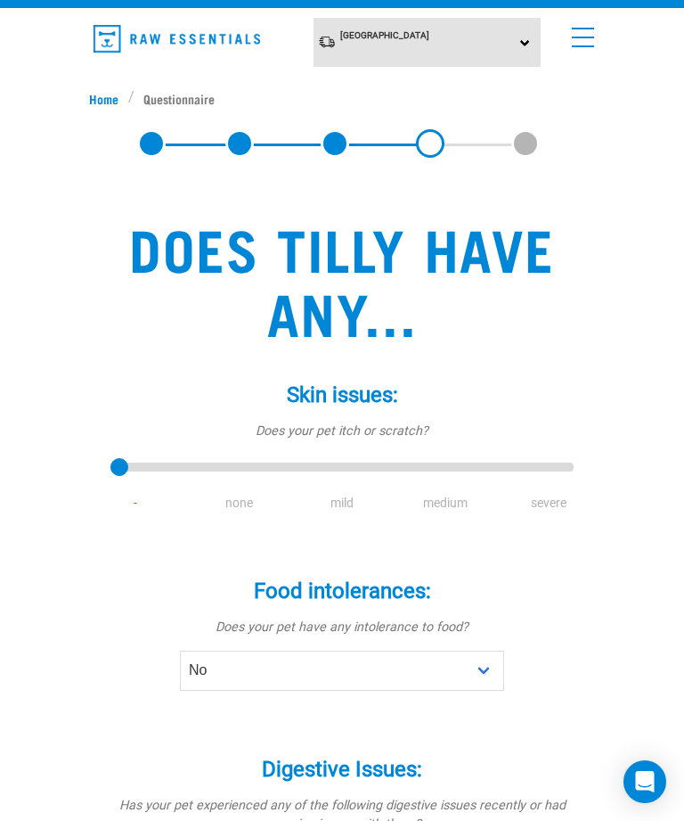
scroll to position [37, 0]
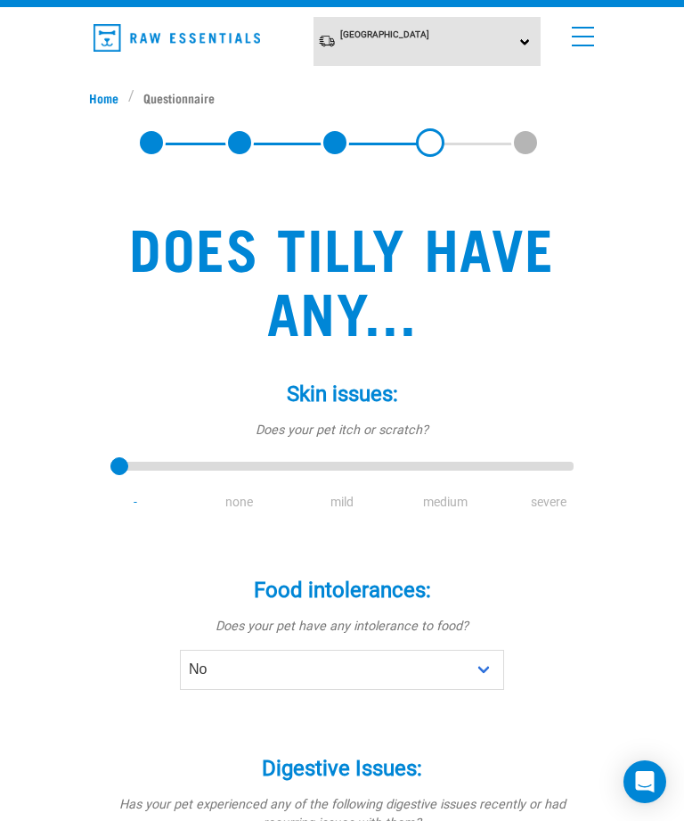
type input "2"
click at [348, 455] on input "range" at bounding box center [341, 466] width 463 height 25
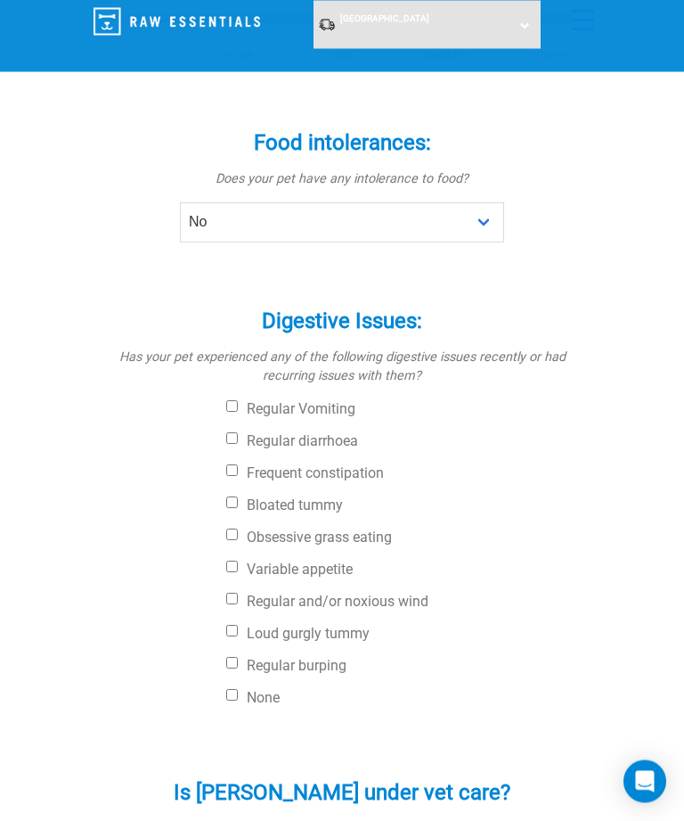
scroll to position [413, 0]
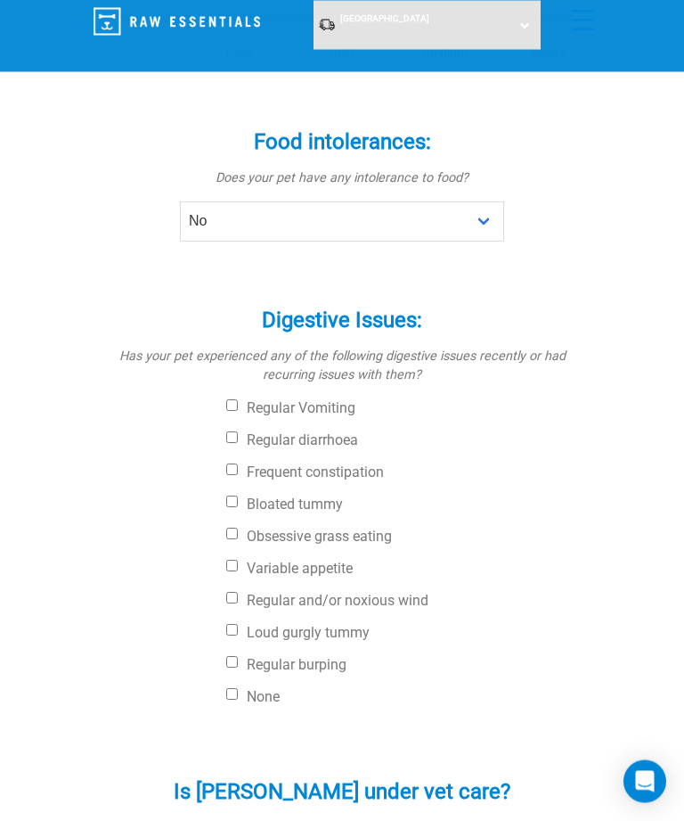
click at [236, 537] on input "Obsessive grass eating" at bounding box center [232, 534] width 12 height 12
checkbox input "true"
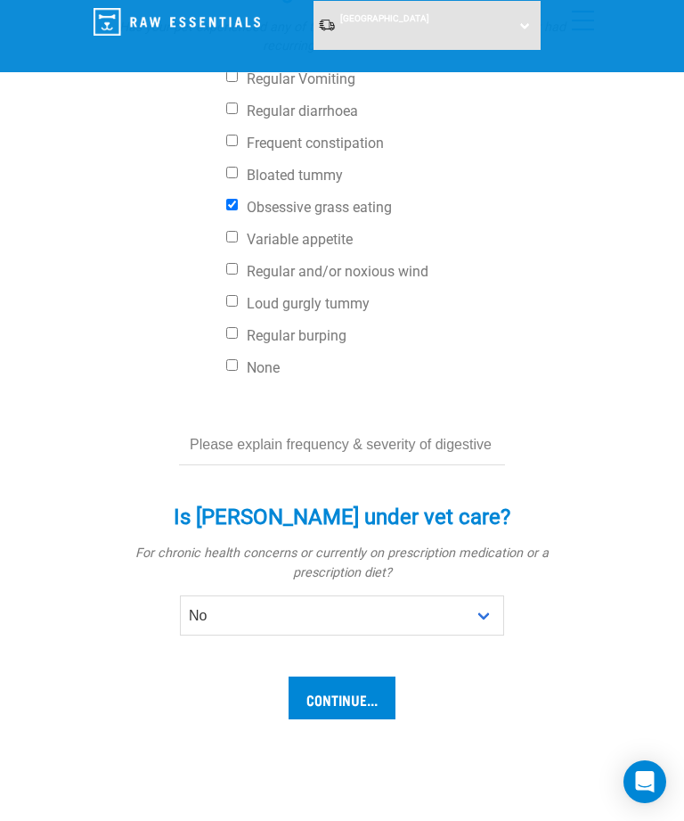
scroll to position [763, 0]
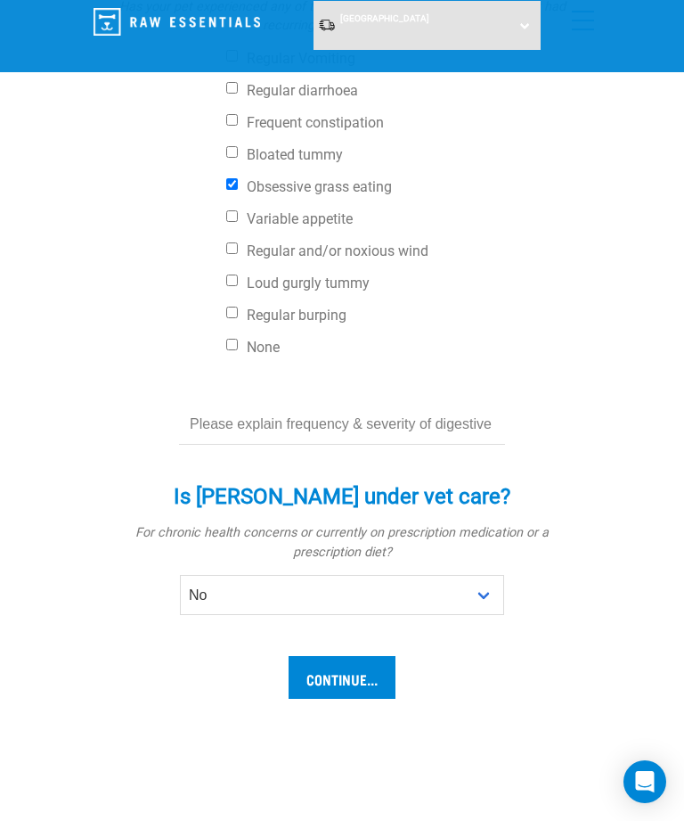
click at [367, 682] on input "Continue..." at bounding box center [342, 677] width 107 height 43
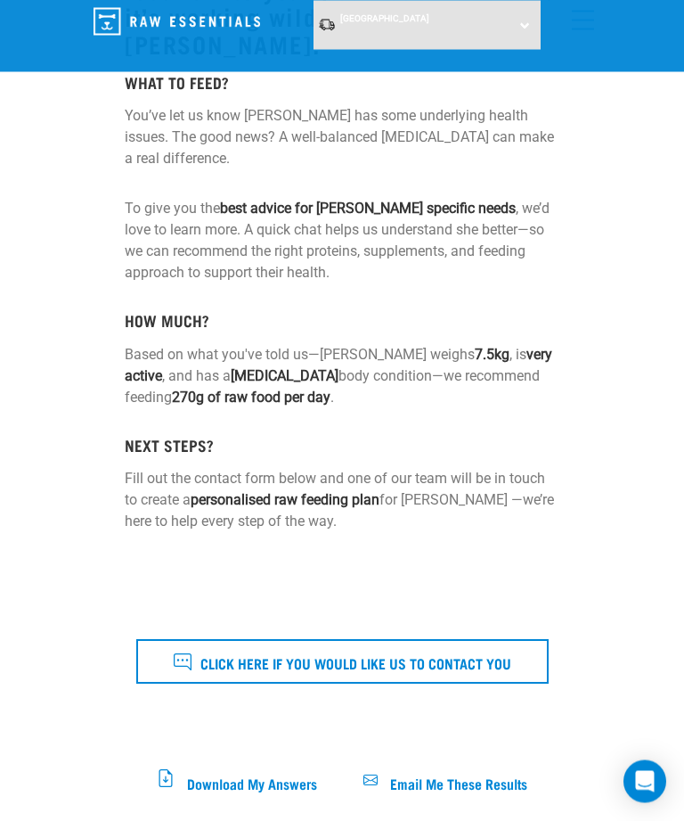
scroll to position [407, 0]
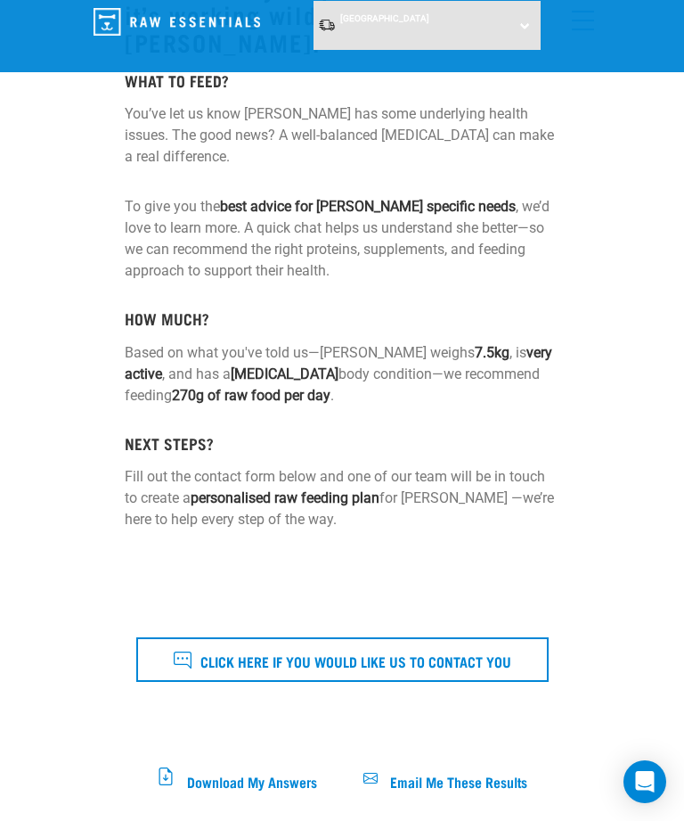
click at [527, 775] on span "Email Me These Results" at bounding box center [458, 780] width 137 height 10
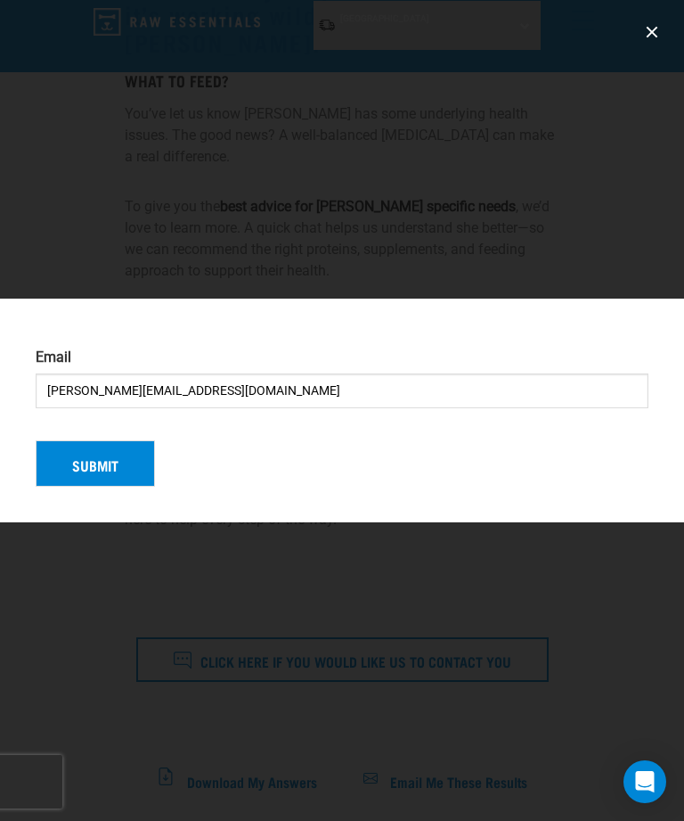
click at [115, 486] on button "Submit" at bounding box center [95, 463] width 119 height 46
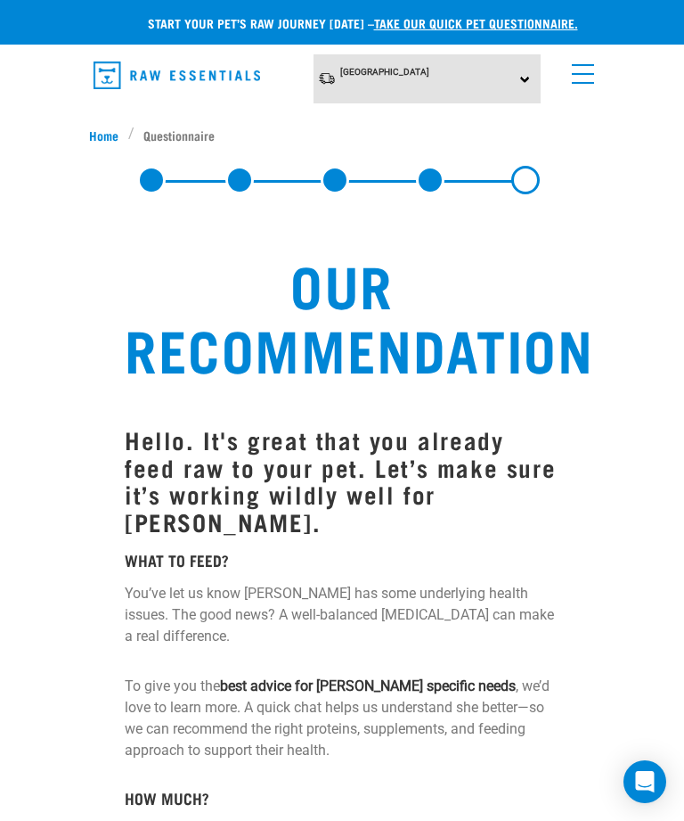
click at [111, 126] on span "Home" at bounding box center [103, 135] width 29 height 19
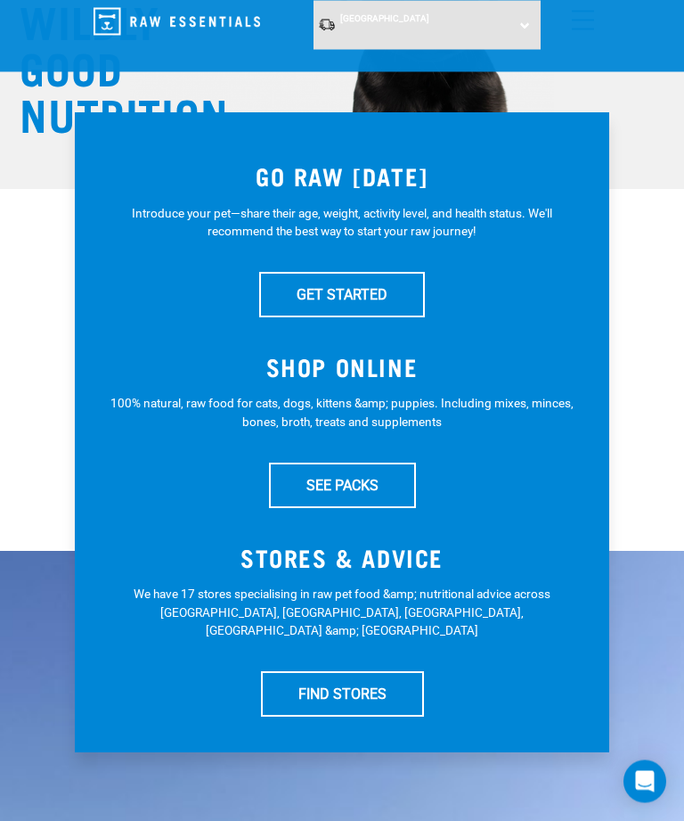
scroll to position [169, 0]
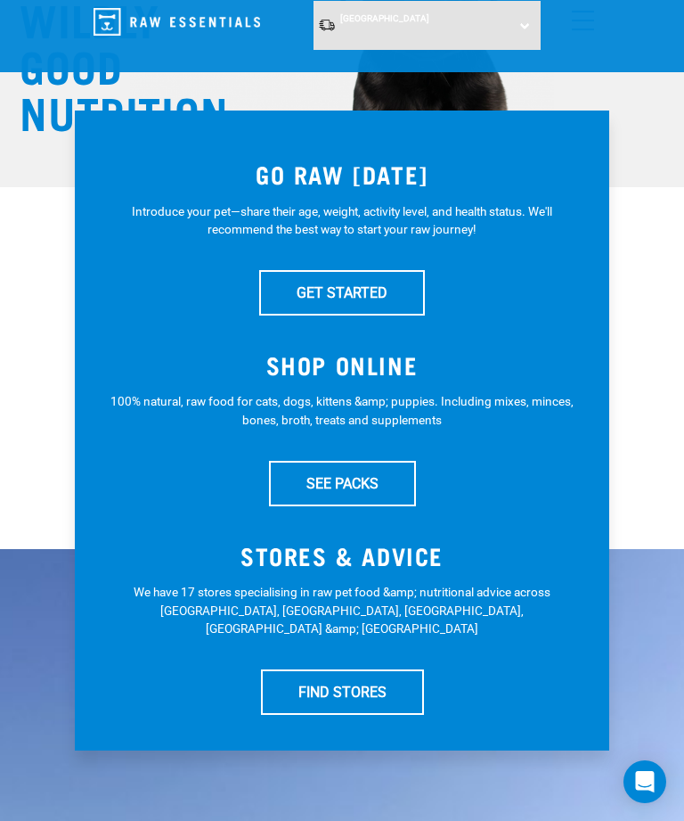
click at [394, 478] on link "SEE PACKS" at bounding box center [342, 483] width 147 height 45
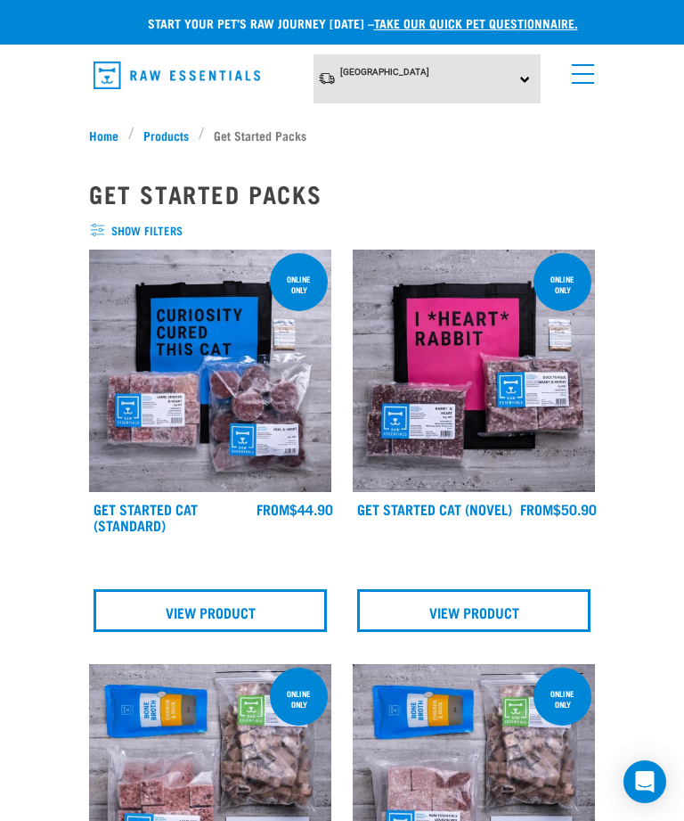
click at [163, 132] on span "Products" at bounding box center [165, 135] width 45 height 19
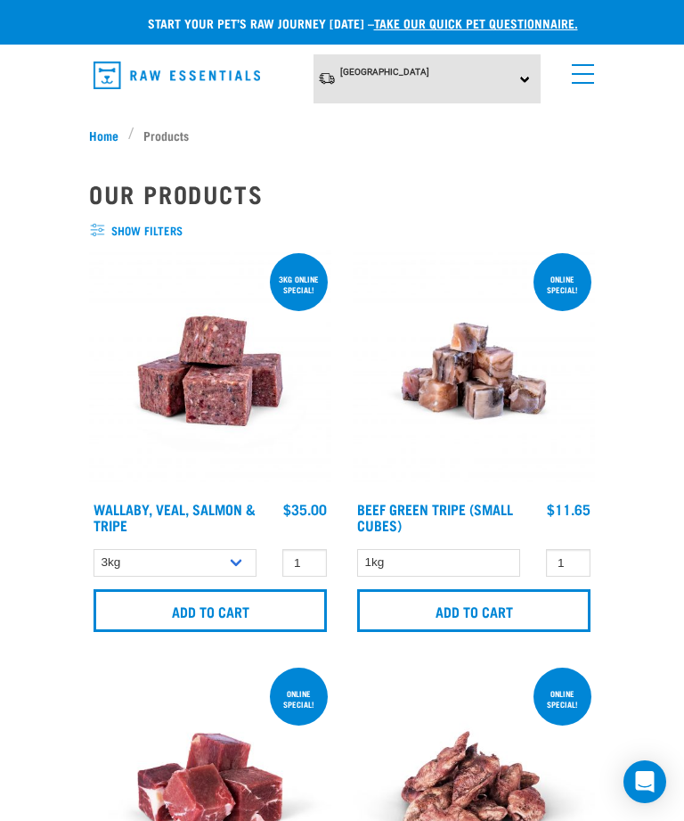
click at [119, 68] on img "dropdown navigation" at bounding box center [177, 75] width 167 height 28
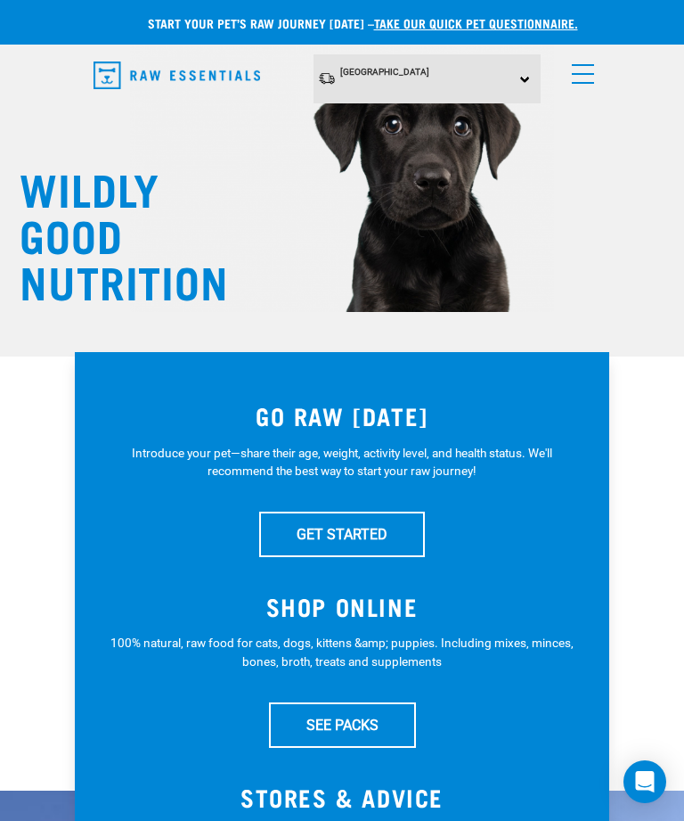
click at [580, 82] on span "menu" at bounding box center [583, 83] width 22 height 2
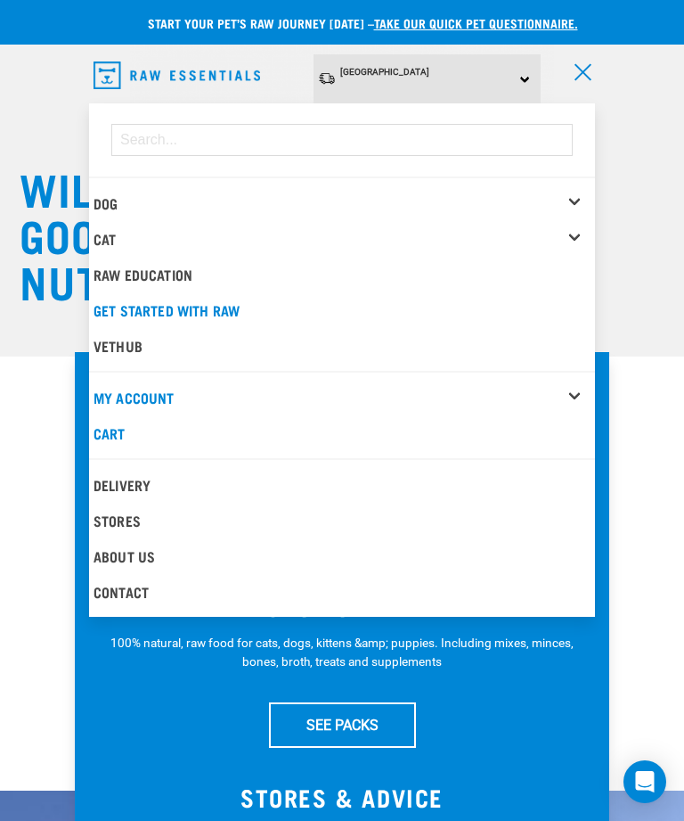
click at [576, 203] on div "Dog" at bounding box center [345, 203] width 502 height 36
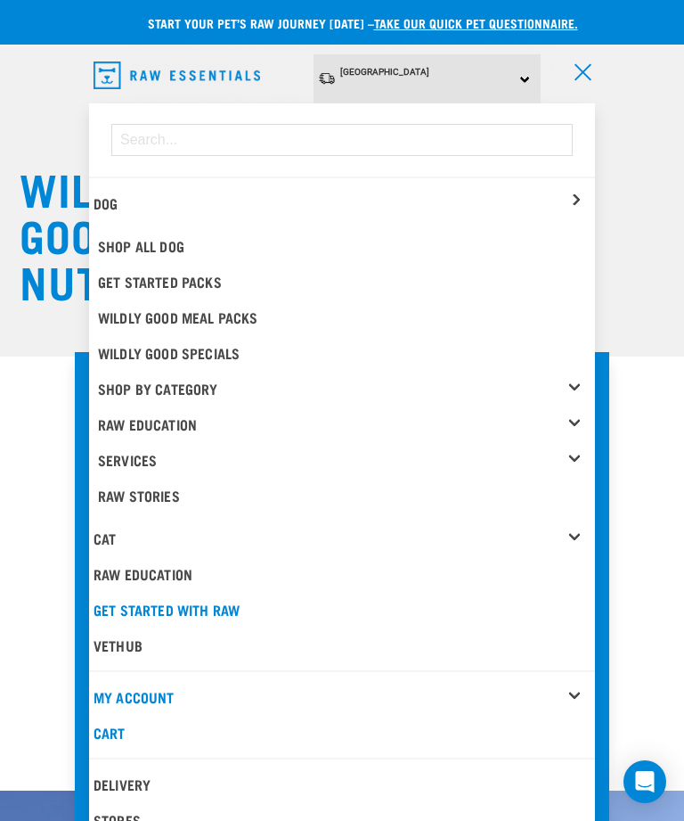
click at [254, 348] on link "Wildly Good Specials" at bounding box center [345, 353] width 502 height 36
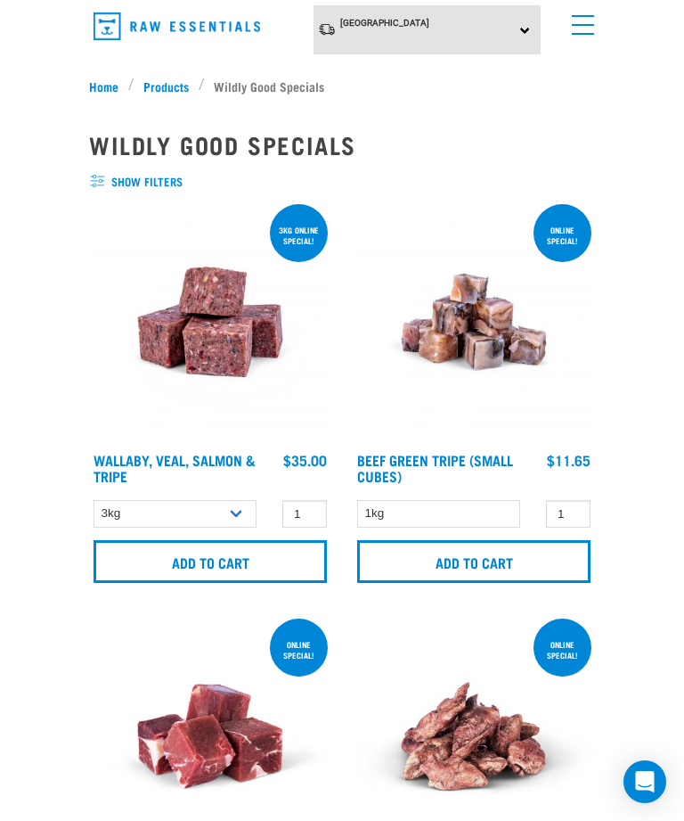
scroll to position [50, 0]
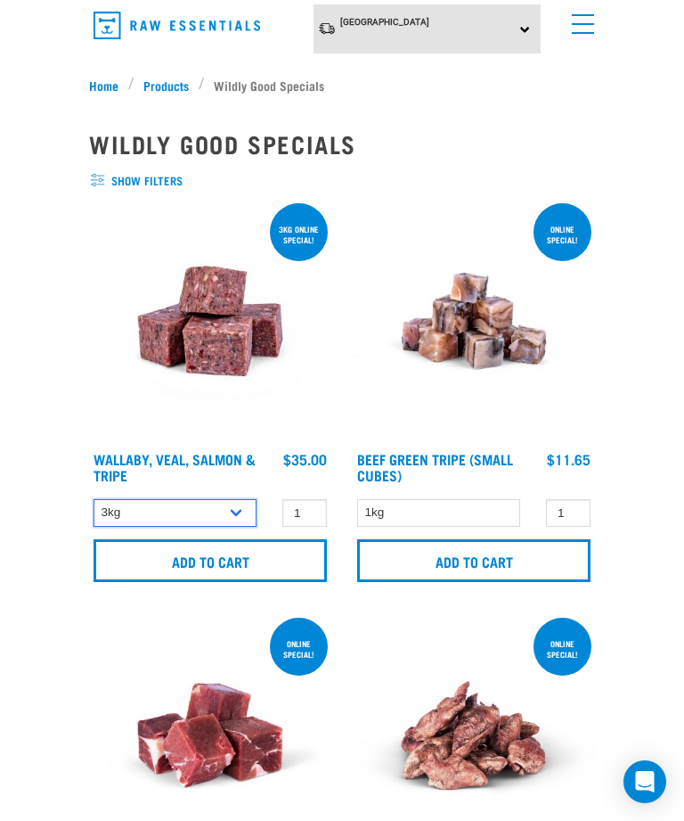
click at [242, 510] on select "3kg 1kg Bulk (18kg)" at bounding box center [175, 513] width 163 height 28
click at [231, 504] on select "3kg 1kg Bulk (18kg)" at bounding box center [175, 513] width 163 height 28
select select "45457"
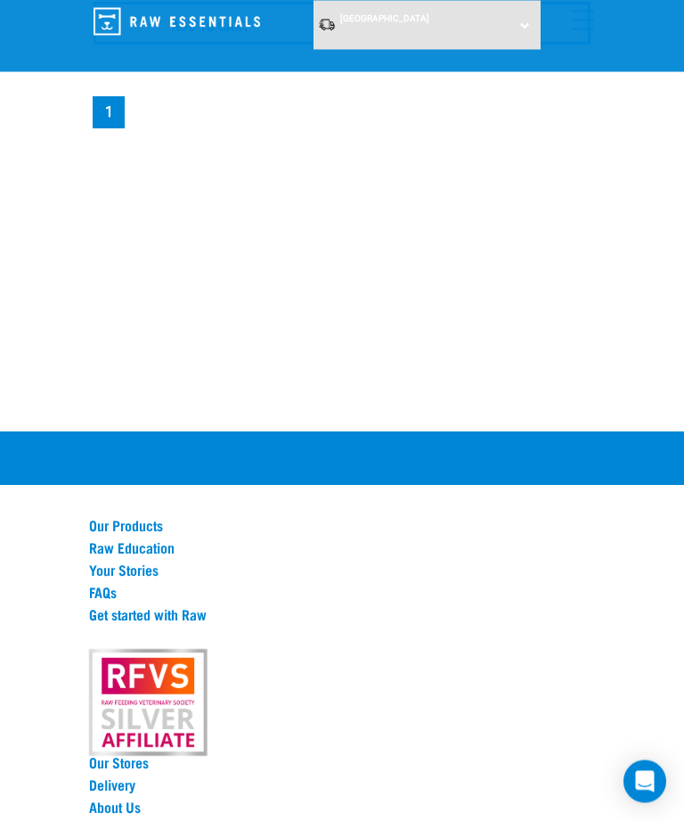
scroll to position [928, 0]
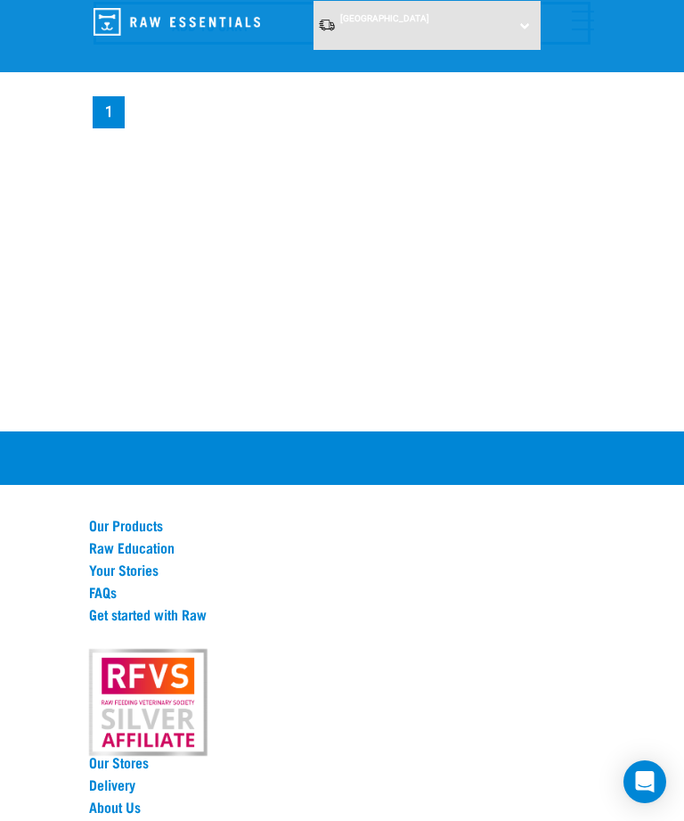
click at [162, 524] on link "Our Products" at bounding box center [342, 525] width 506 height 16
click at [173, 517] on link "Our Products" at bounding box center [342, 525] width 506 height 16
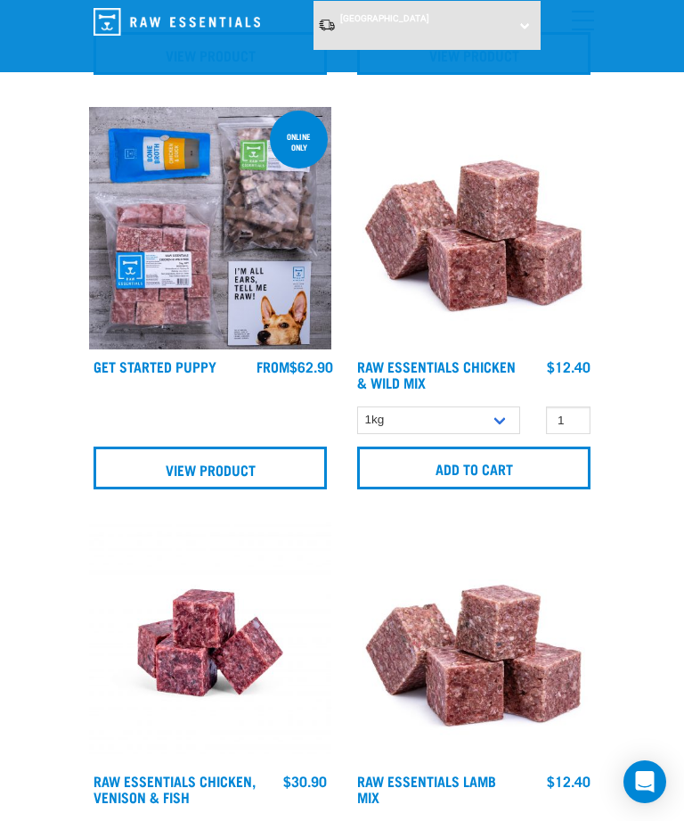
scroll to position [3024, 0]
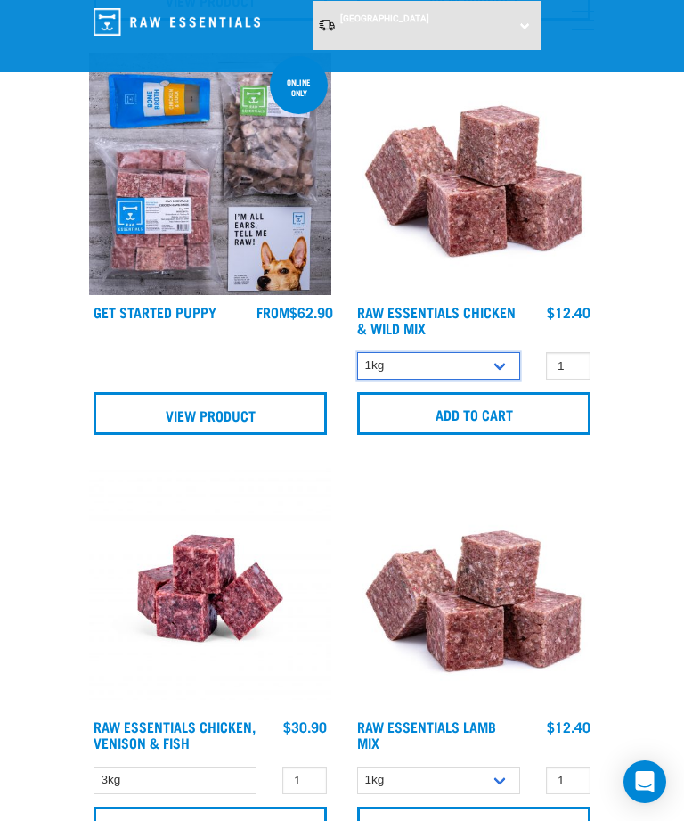
click at [507, 362] on select "1kg 3kg" at bounding box center [438, 366] width 163 height 28
select select "709"
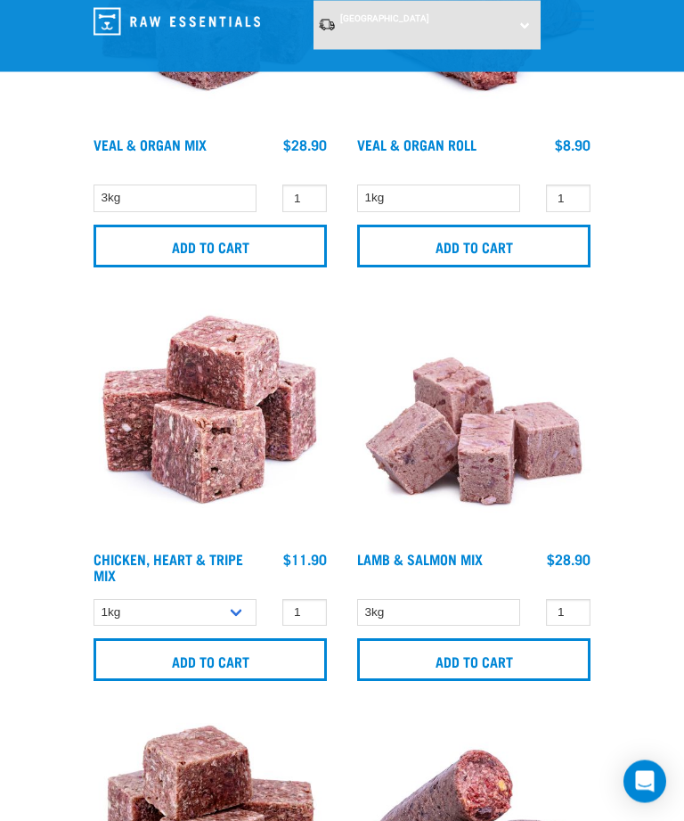
scroll to position [4848, 0]
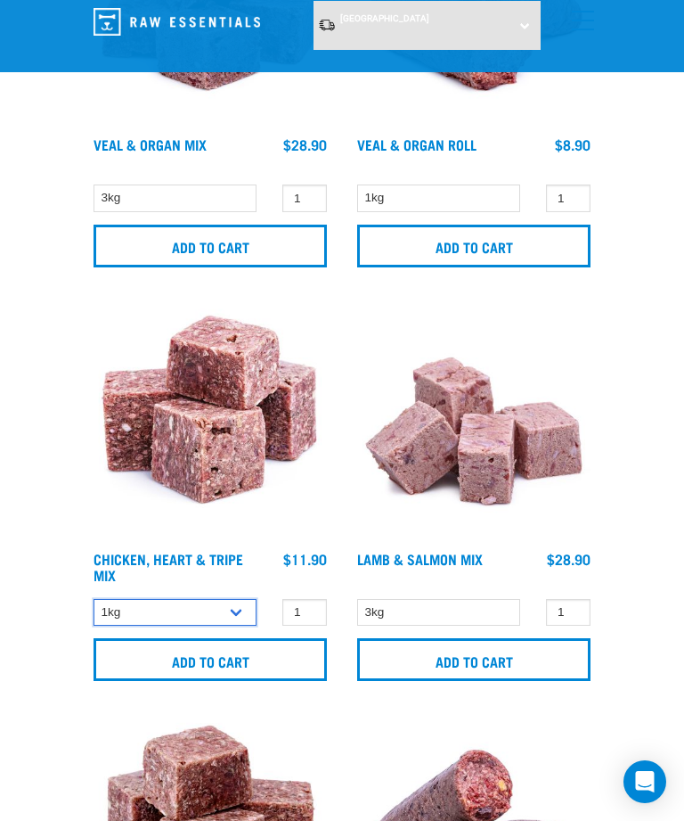
click at [247, 623] on select "1kg 3kg" at bounding box center [175, 613] width 163 height 28
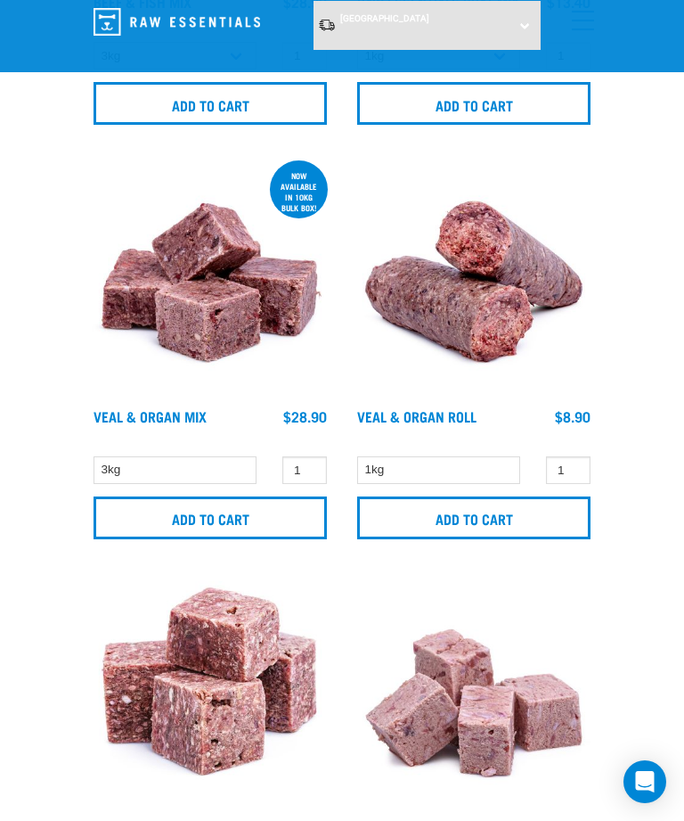
scroll to position [4573, 0]
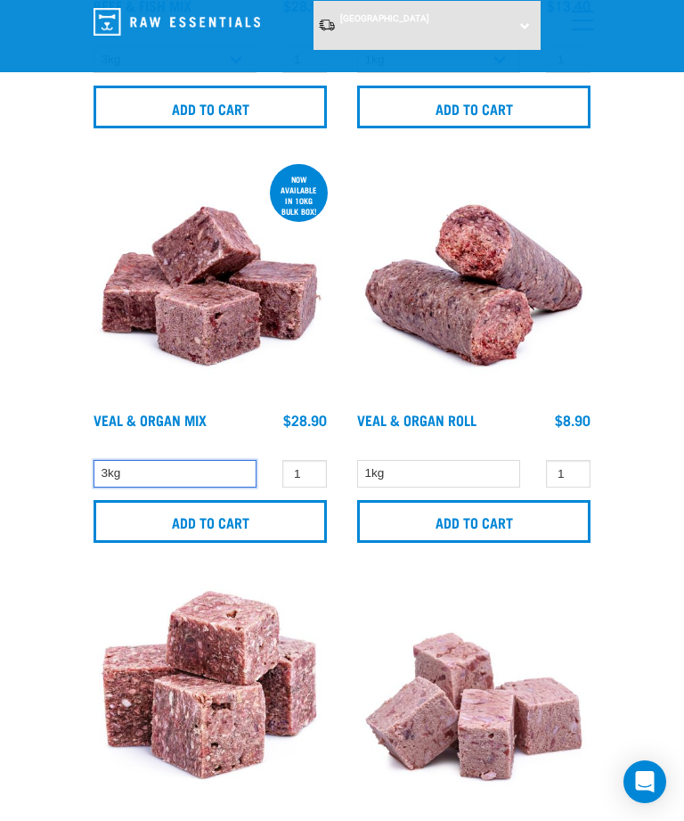
click at [220, 487] on select "3kg" at bounding box center [175, 474] width 163 height 28
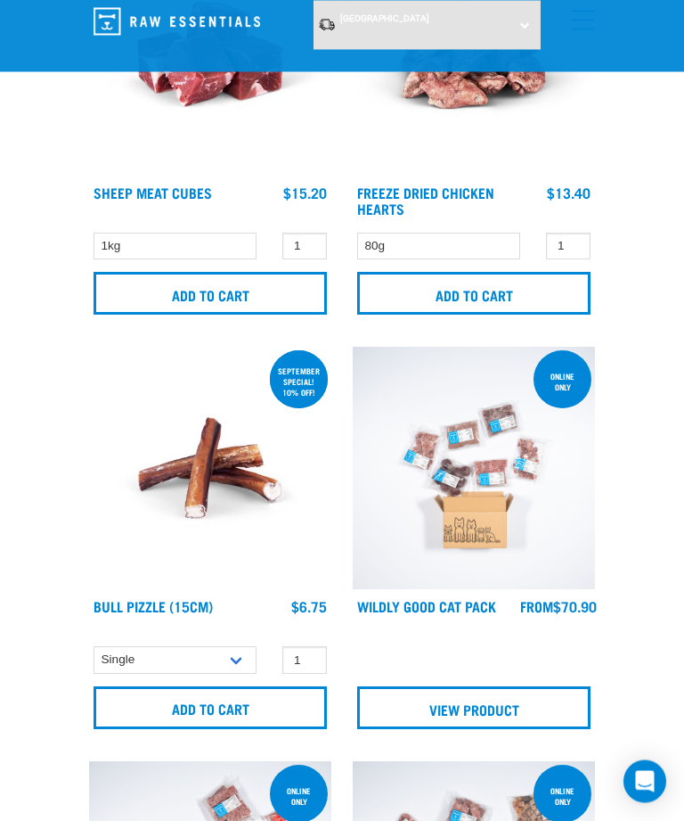
scroll to position [658, 0]
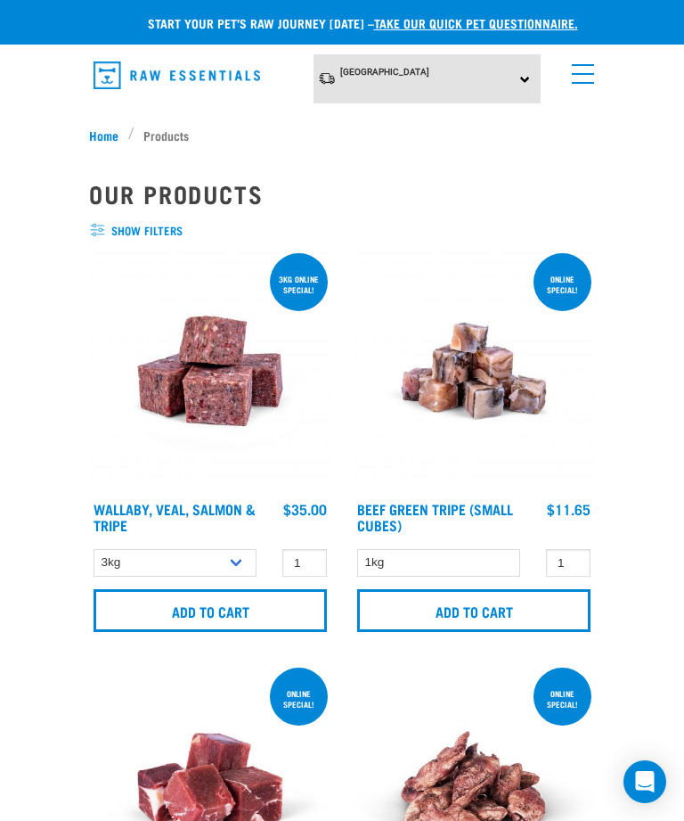
select select "709"
